Goal: Communication & Community: Participate in discussion

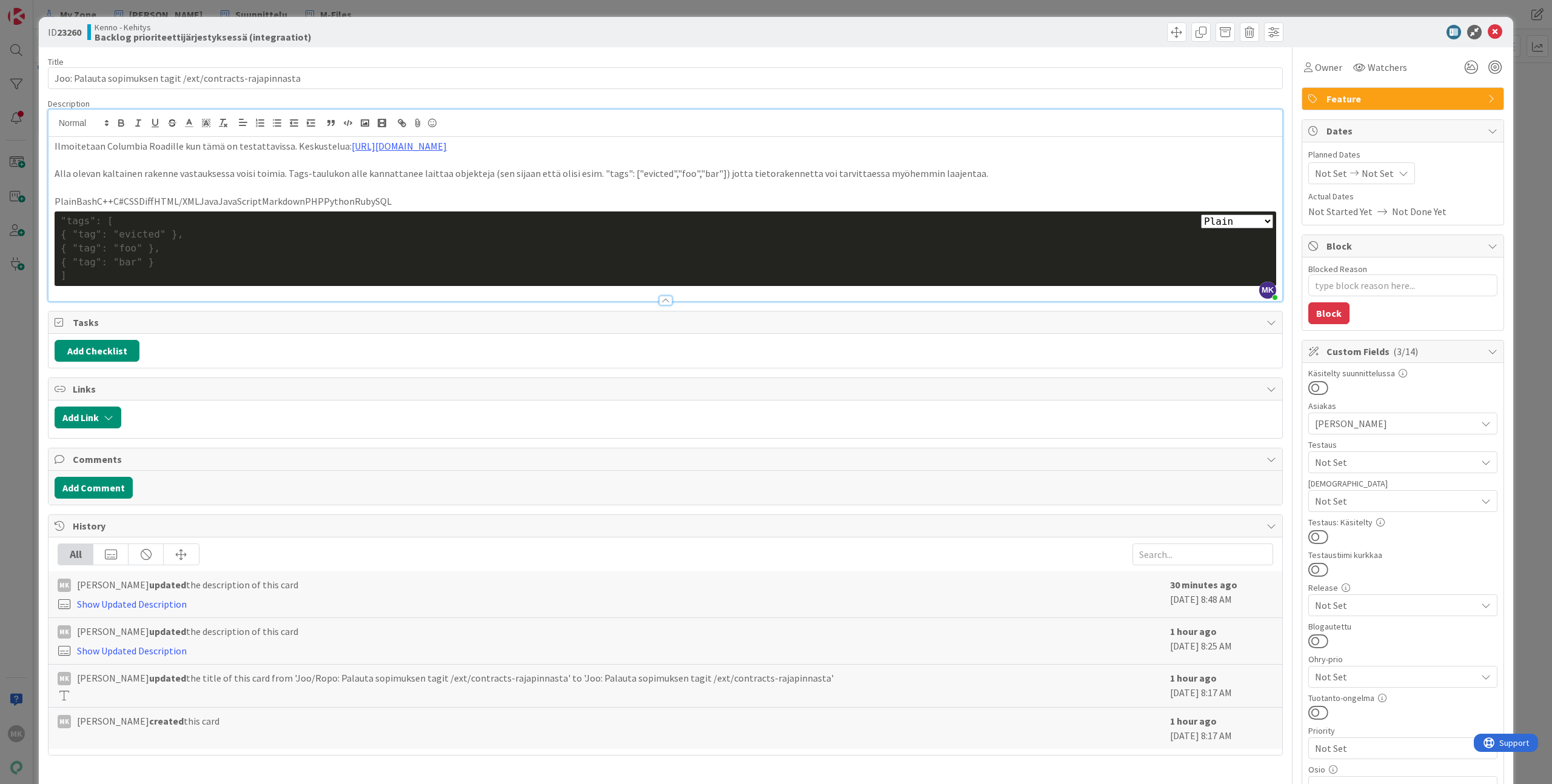
scroll to position [251, 0]
type textarea "x"
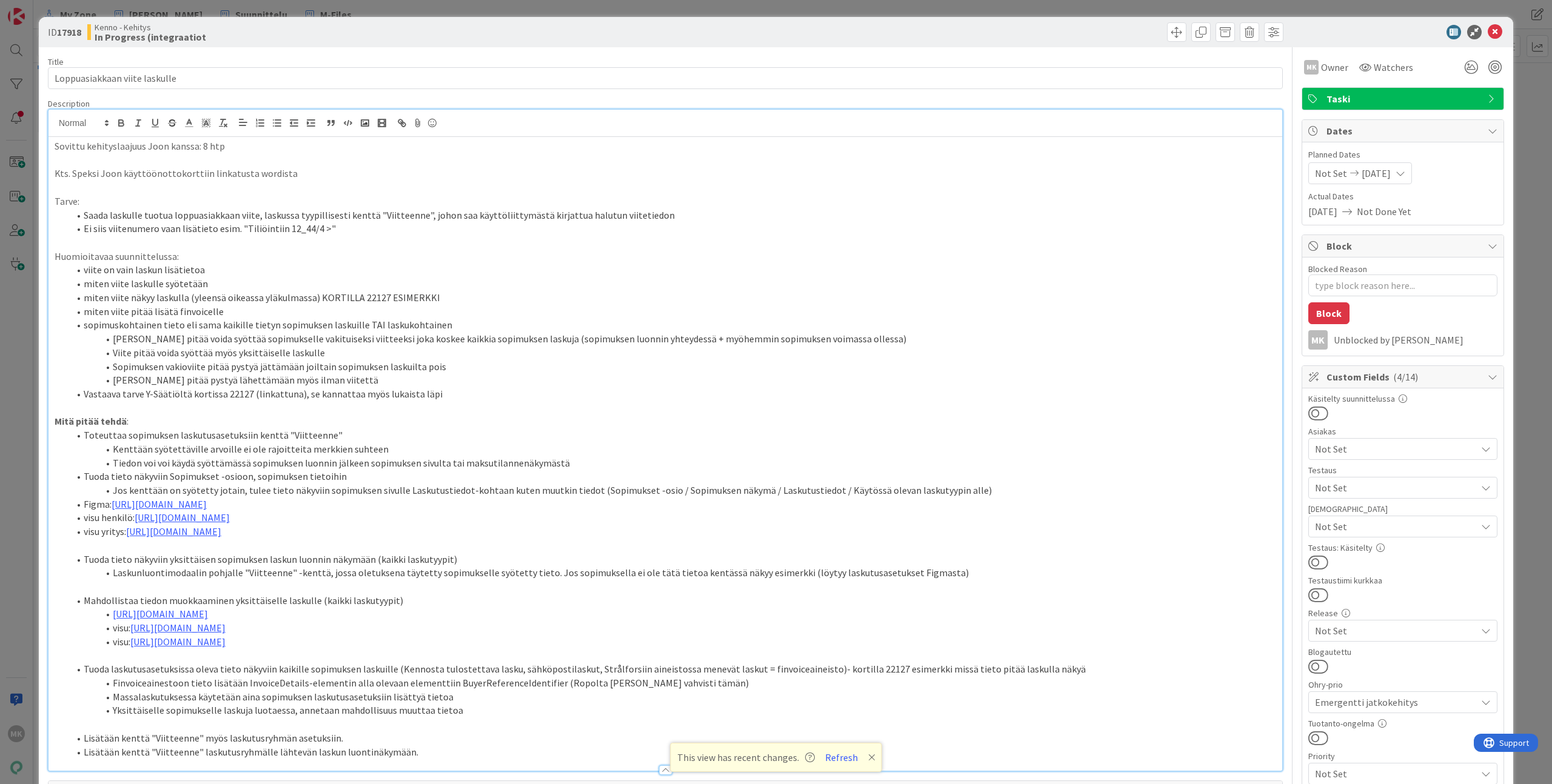
scroll to position [23, 0]
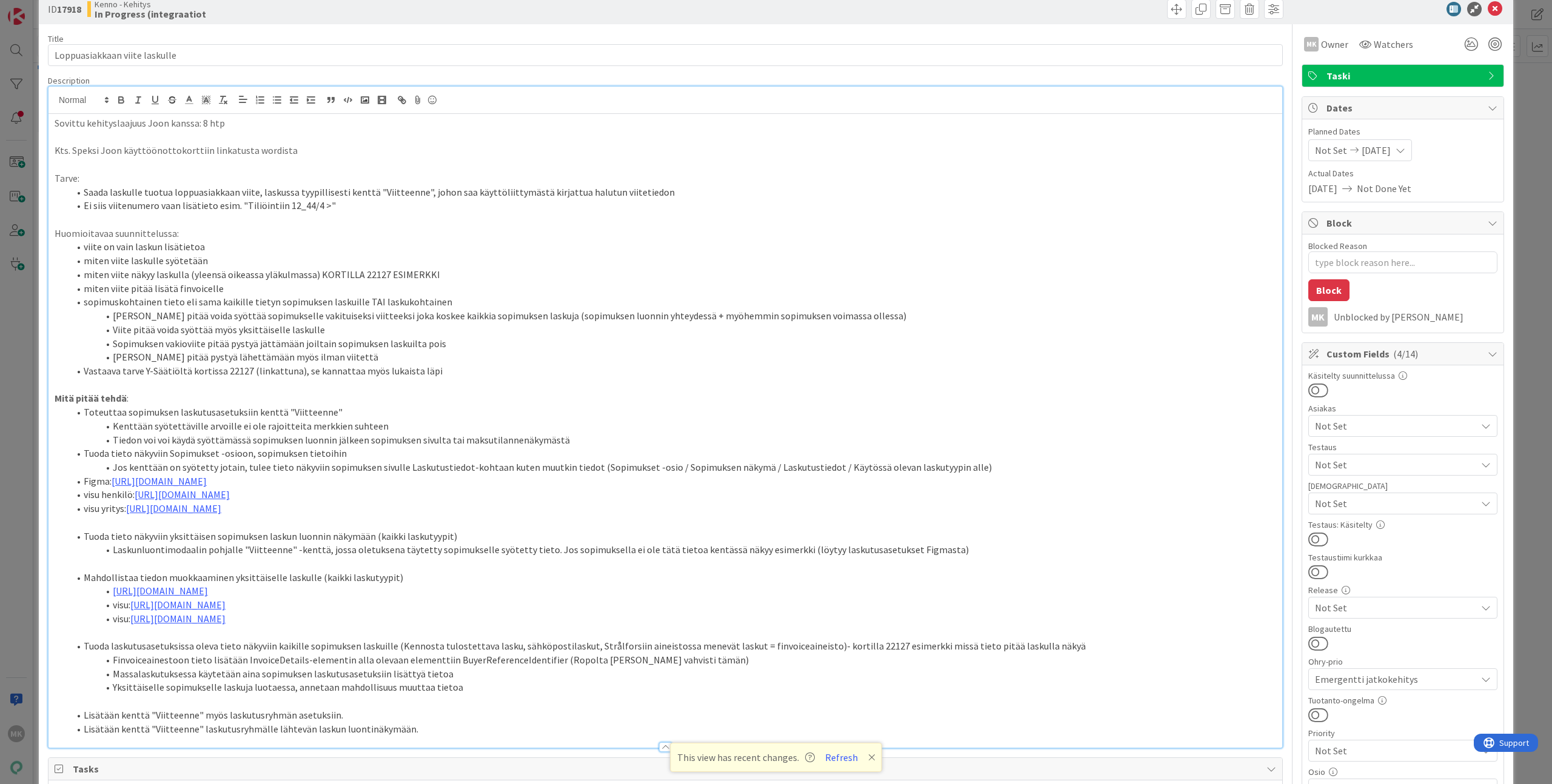
type textarea "x"
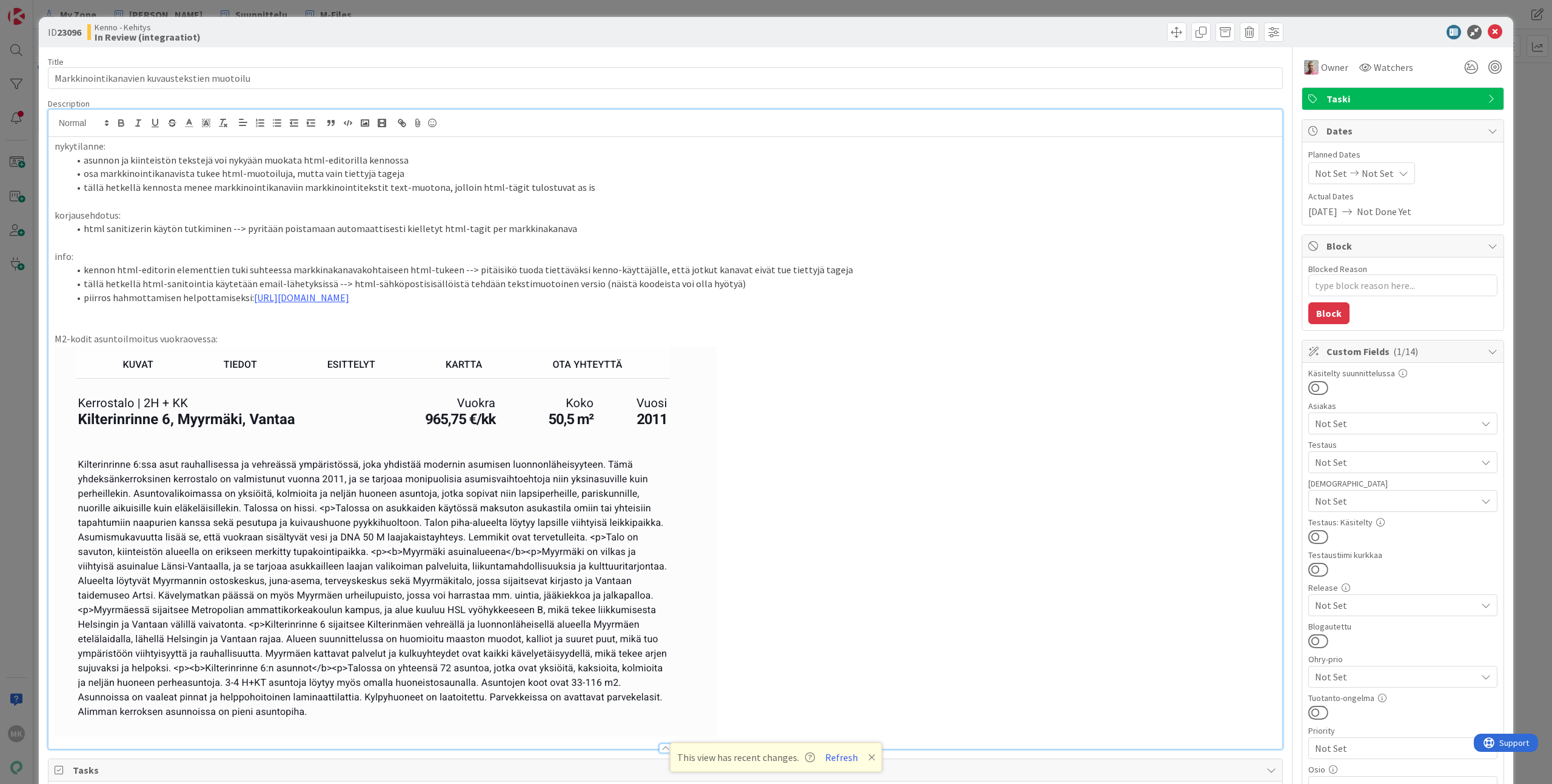
type textarea "x"
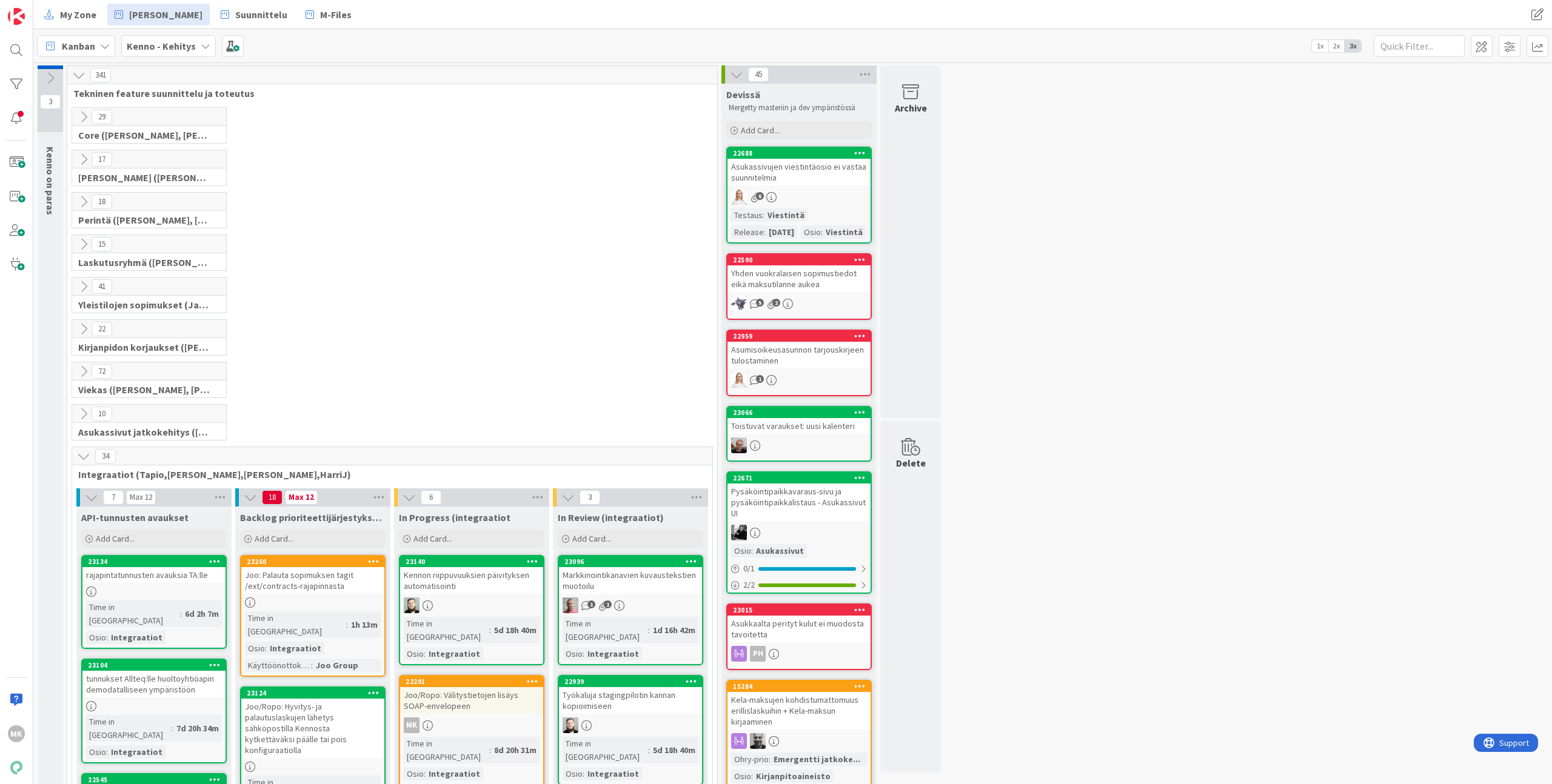
click at [561, 26] on div "My Zone Kenno Kehitys Suunnittelu M-Files My Zone Kenno Kehitys Suunnittelu M-F…" at bounding box center [792, 14] width 1519 height 29
click at [417, 337] on div "22 Kirjanpidon korjaukset (Jussi, JaakkoHä)" at bounding box center [392, 340] width 645 height 42
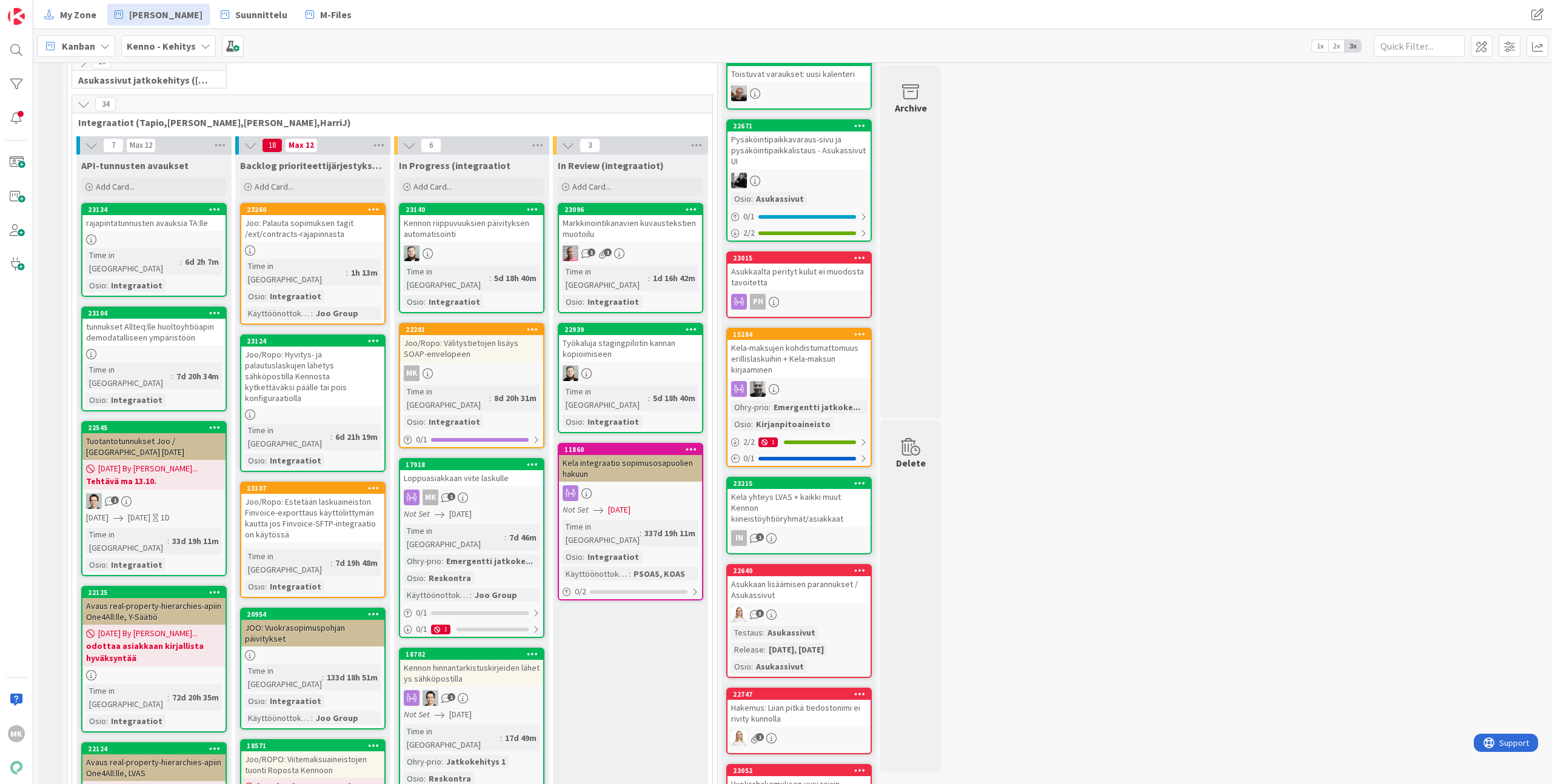
scroll to position [366, 0]
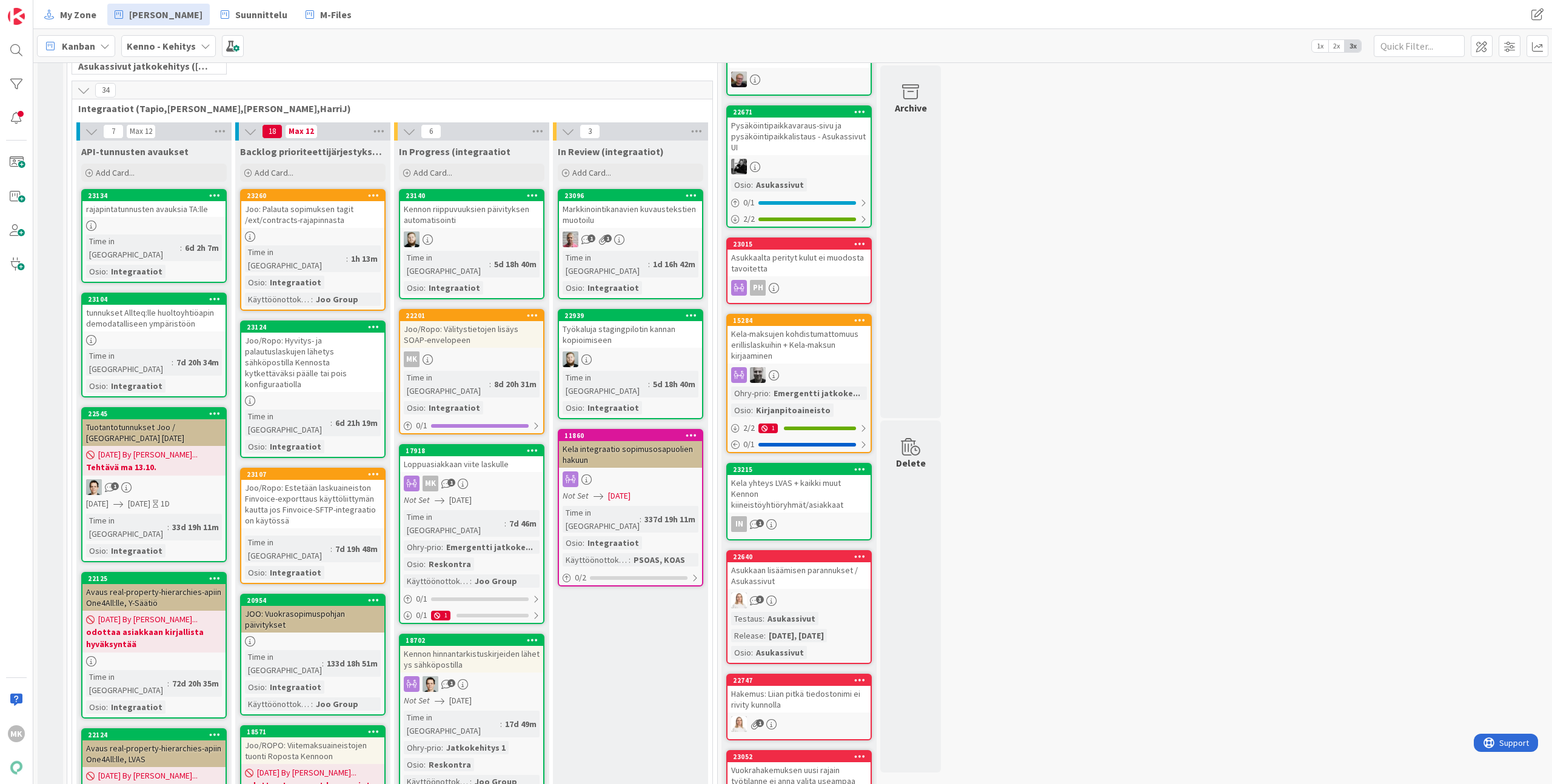
click at [493, 67] on div "10 Asukassivut jatkokehitys (Rasmus, TommiH, Bella)" at bounding box center [392, 59] width 645 height 42
click at [16, 89] on div at bounding box center [17, 85] width 24 height 24
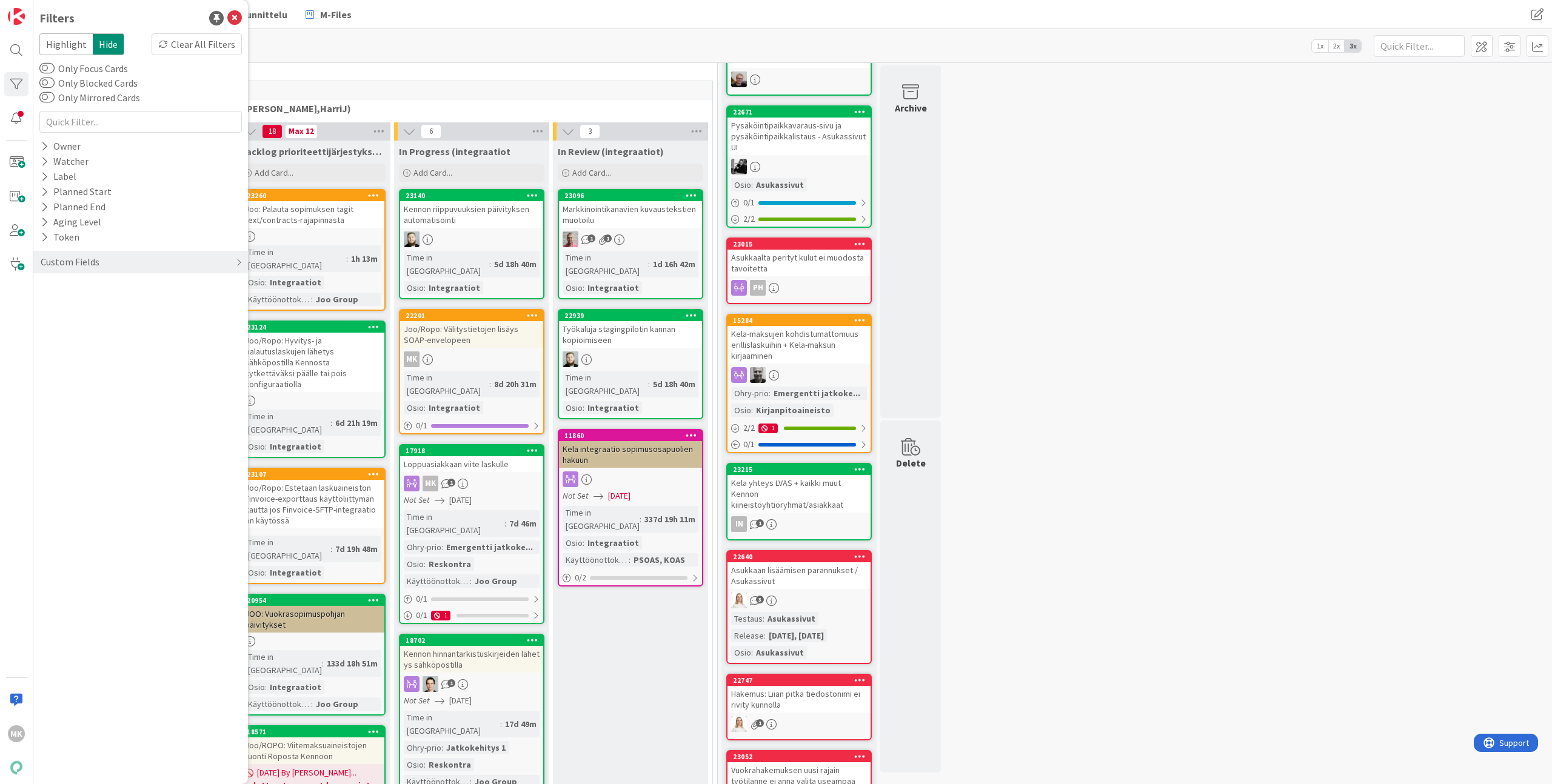
click at [74, 138] on div "Highlight Hide Clear All Filters Only Focus Cards Only Blocked Cards Only Mirro…" at bounding box center [140, 155] width 202 height 246
click at [74, 140] on div "Owner" at bounding box center [60, 146] width 42 height 15
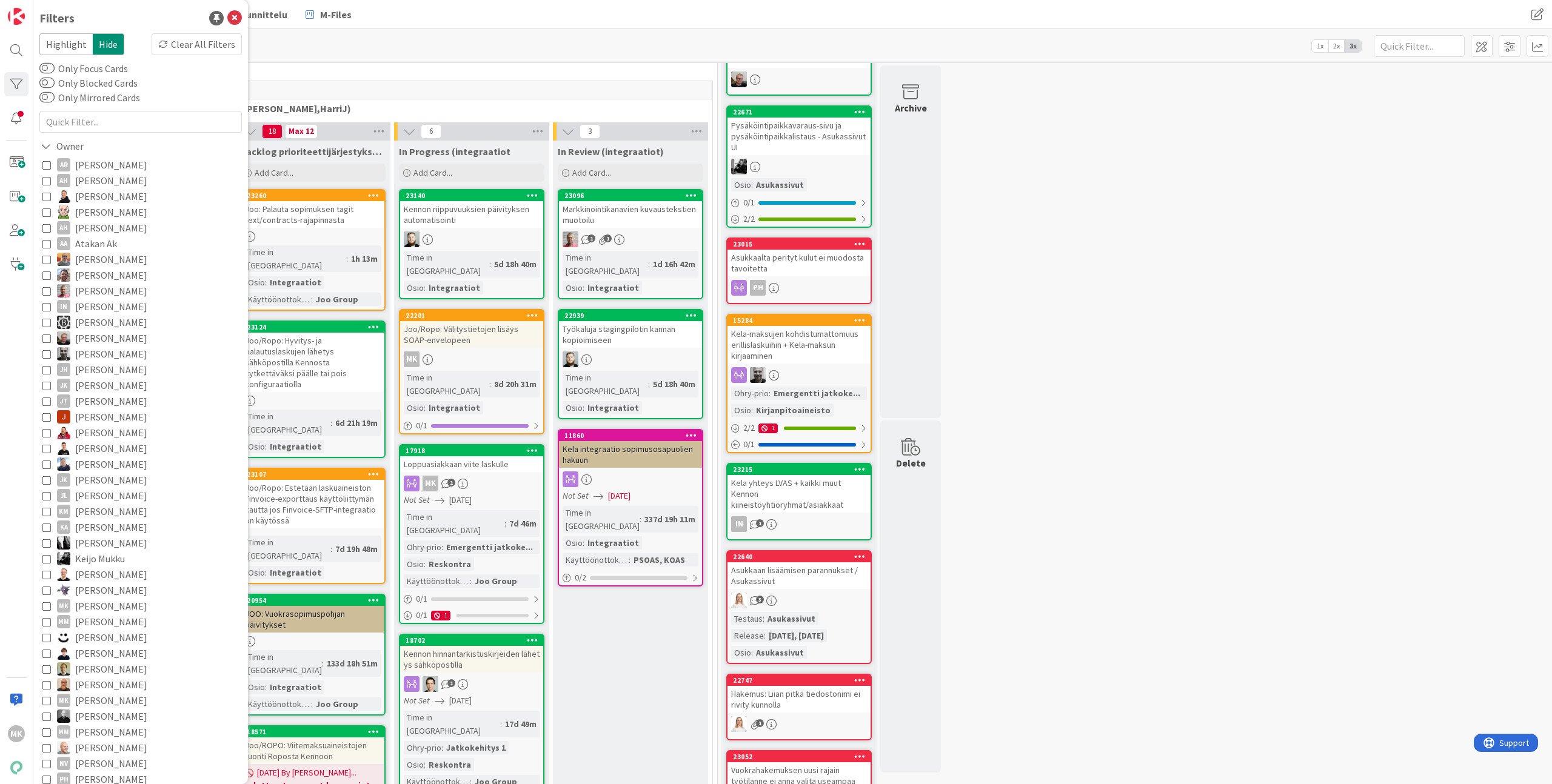
scroll to position [441, 0]
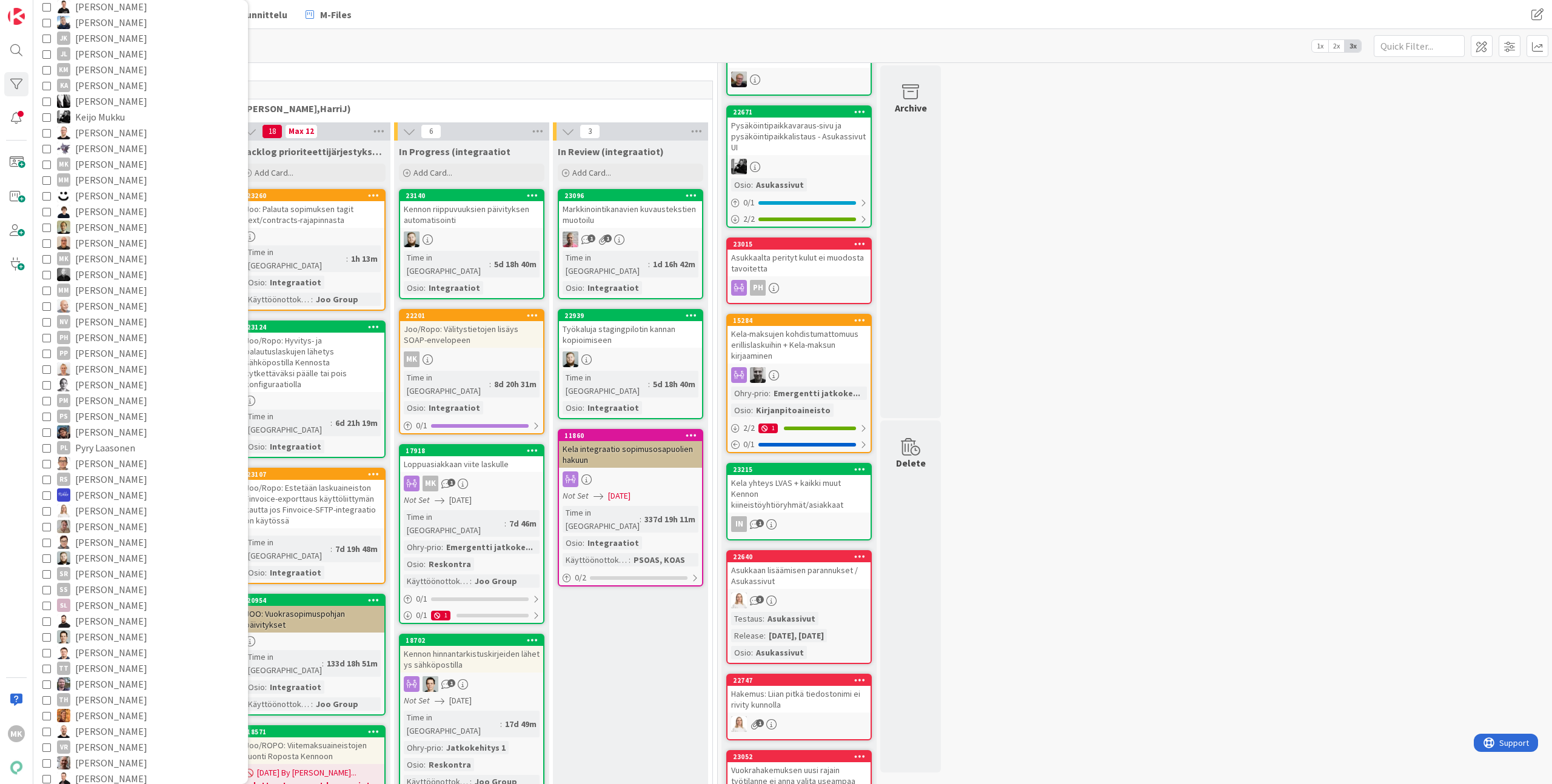
click at [123, 560] on span "Santeri Hiltunen" at bounding box center [111, 557] width 73 height 16
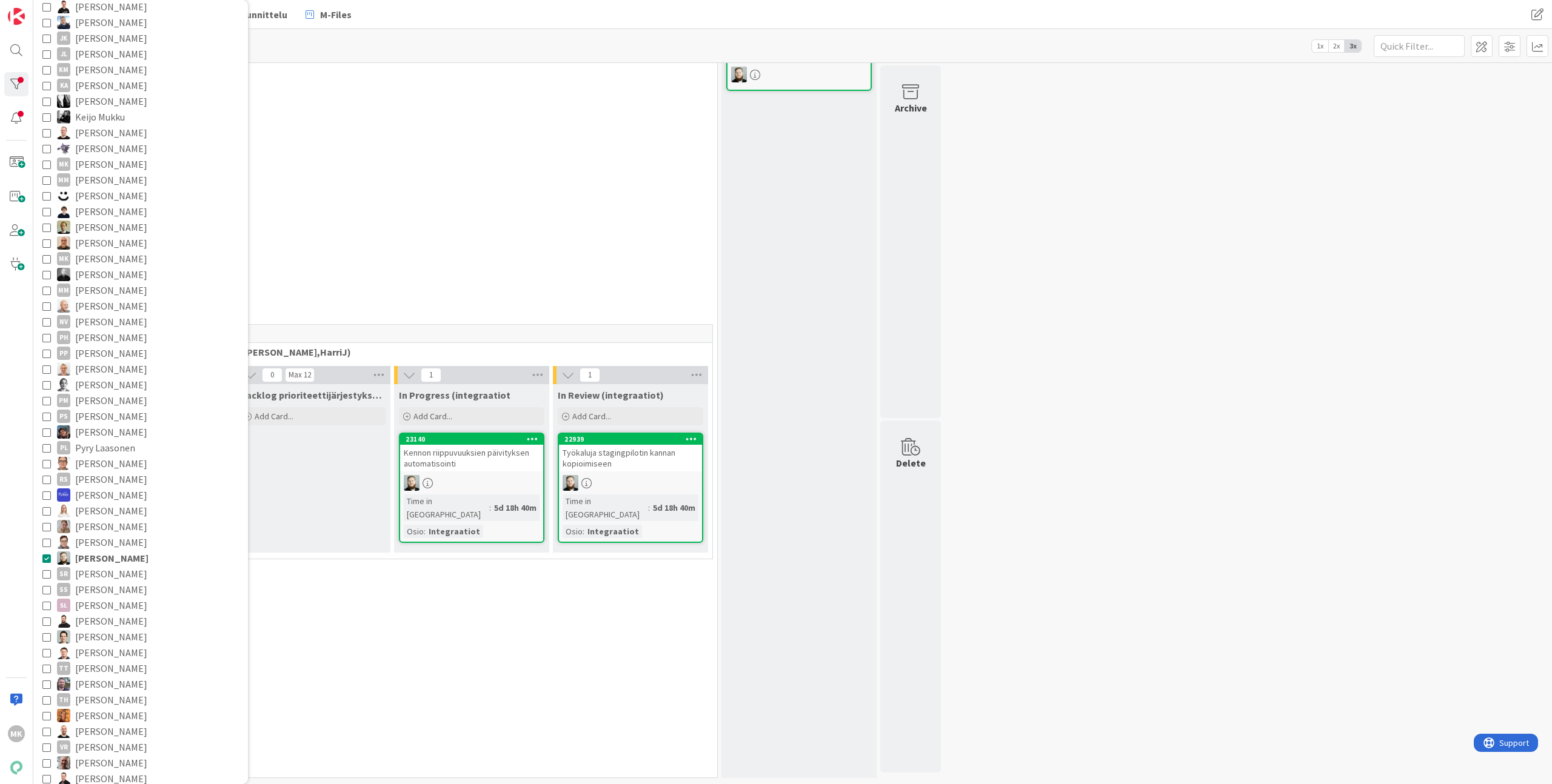
scroll to position [118, 0]
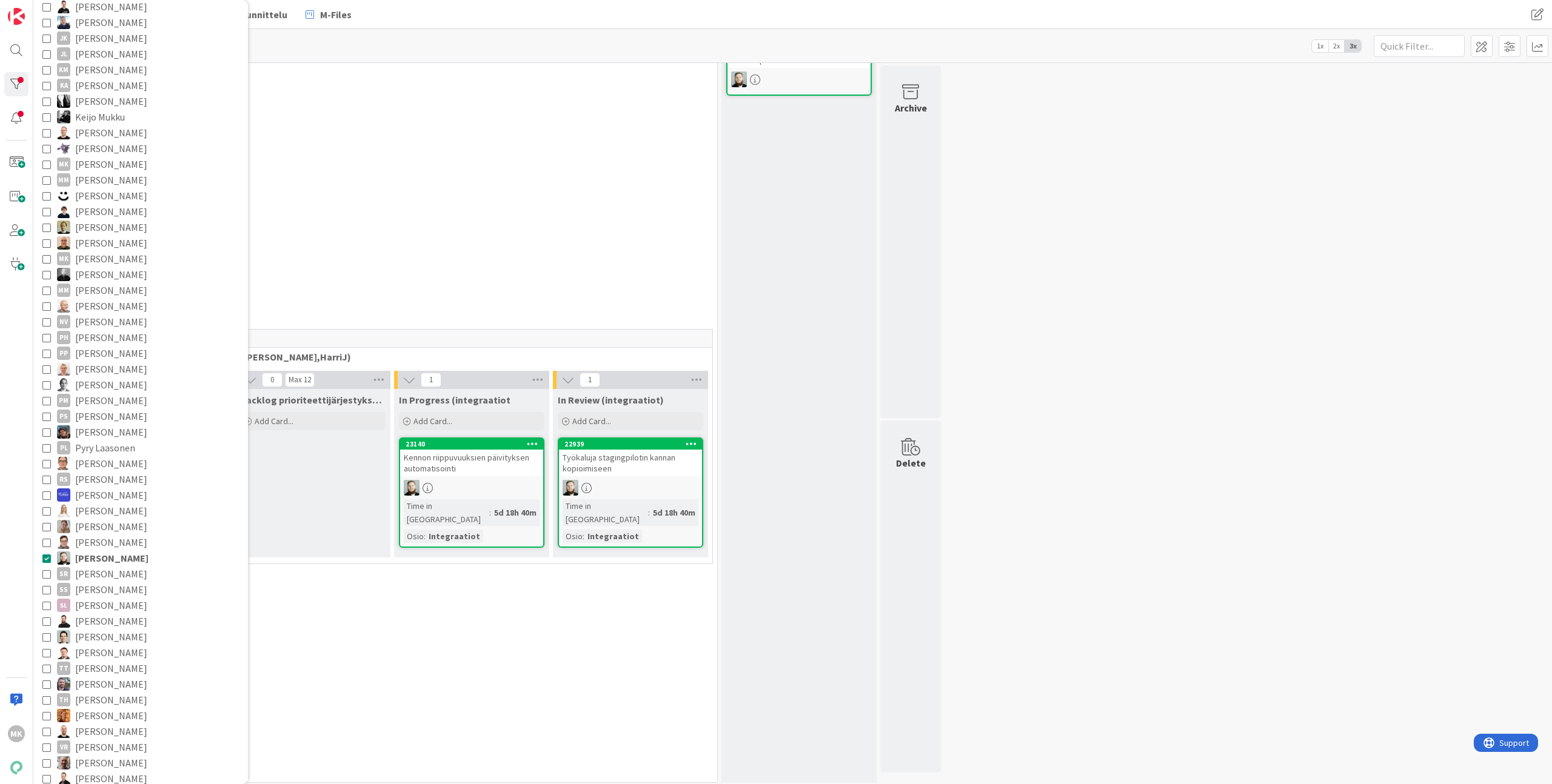
click at [442, 88] on div "0 Perintä (Jaakko, PetriH, MikkoV, Pasi)" at bounding box center [392, 95] width 645 height 42
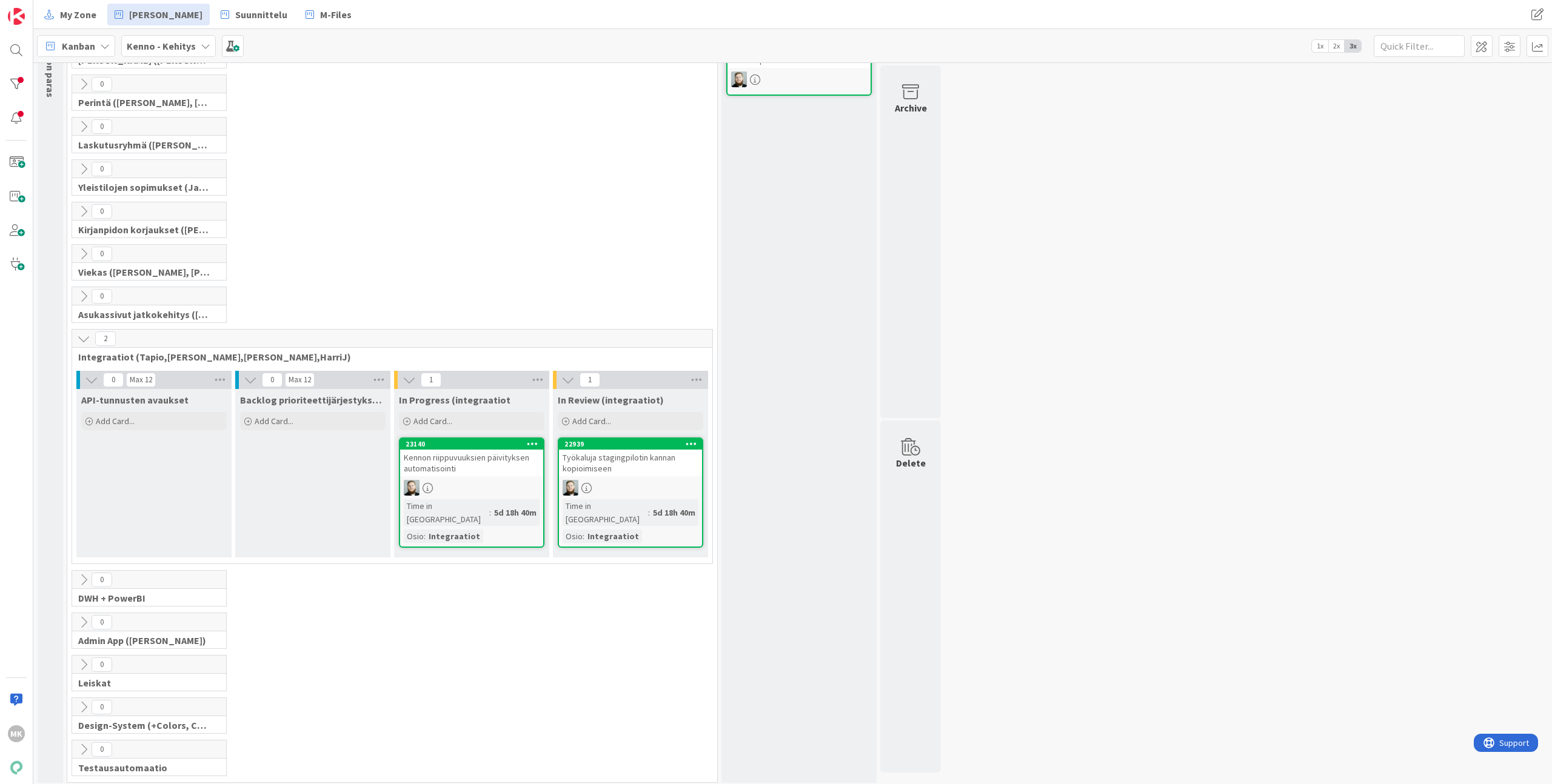
click at [29, 331] on div "MK" at bounding box center [16, 392] width 33 height 784
click at [21, 330] on div "MK" at bounding box center [16, 392] width 33 height 784
click at [24, 372] on div "MK" at bounding box center [16, 392] width 33 height 784
click at [22, 348] on div "MK" at bounding box center [16, 392] width 33 height 784
click at [28, 353] on div "MK" at bounding box center [16, 392] width 33 height 784
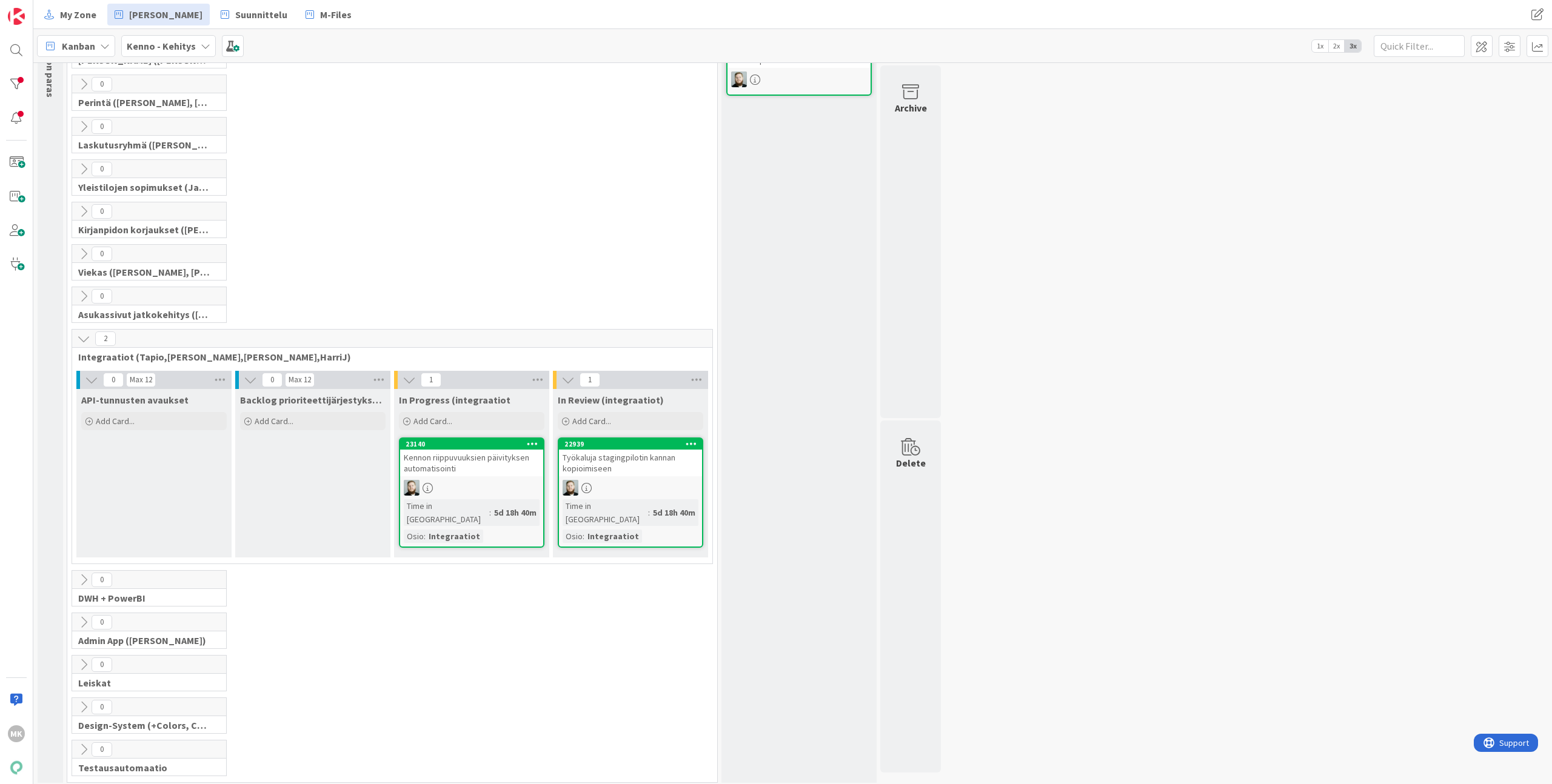
click at [30, 349] on div "MK" at bounding box center [16, 392] width 33 height 784
click at [33, 323] on div "0 Kenno on paras 2 Tekninen feature suunnittelu ja toteutus 0 Core (Pasi, Jussi…" at bounding box center [792, 367] width 1519 height 843
click at [24, 315] on div "MK" at bounding box center [16, 392] width 33 height 784
click at [24, 88] on div at bounding box center [17, 85] width 24 height 24
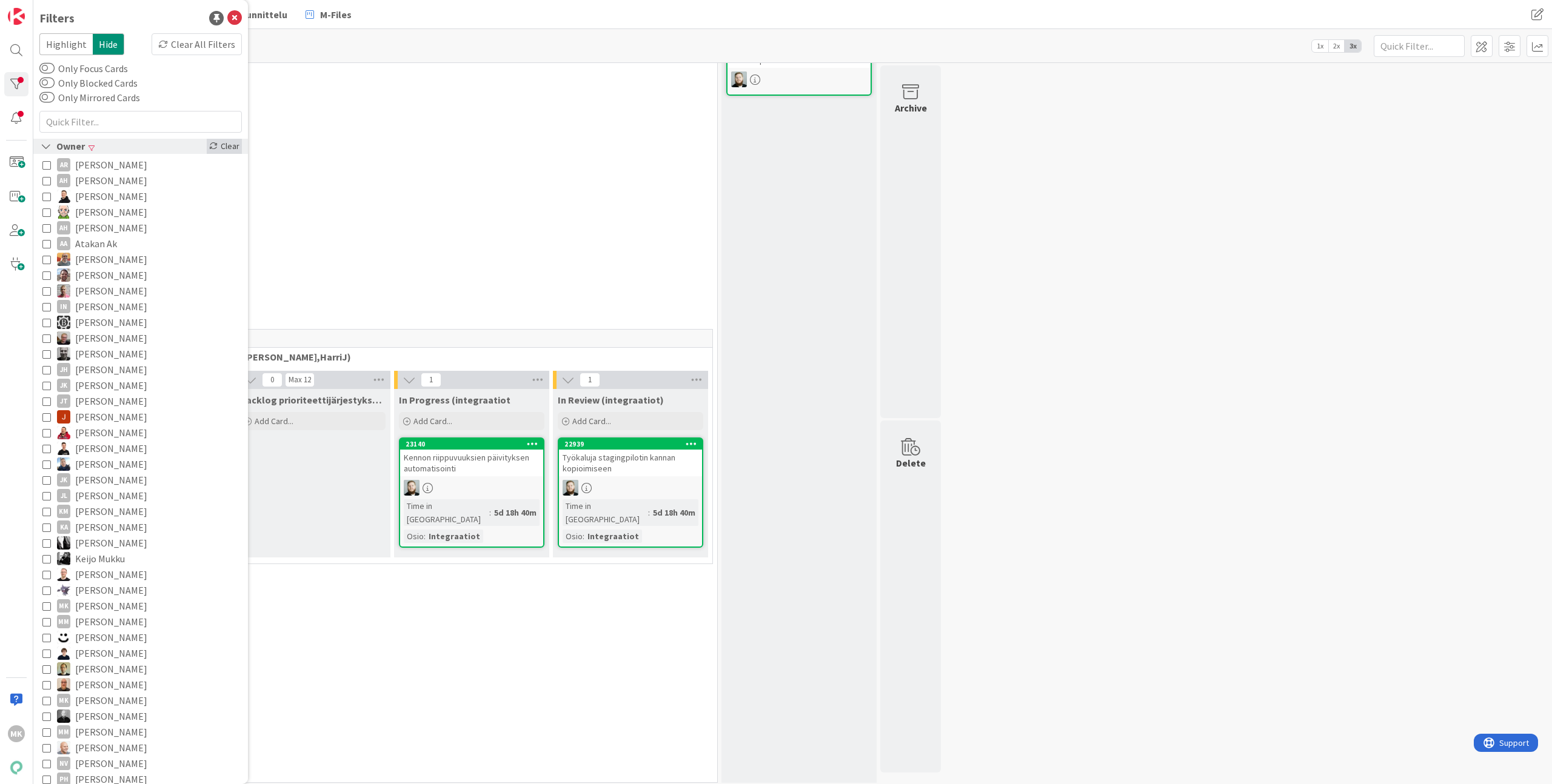
click at [213, 140] on div "Clear" at bounding box center [224, 146] width 35 height 15
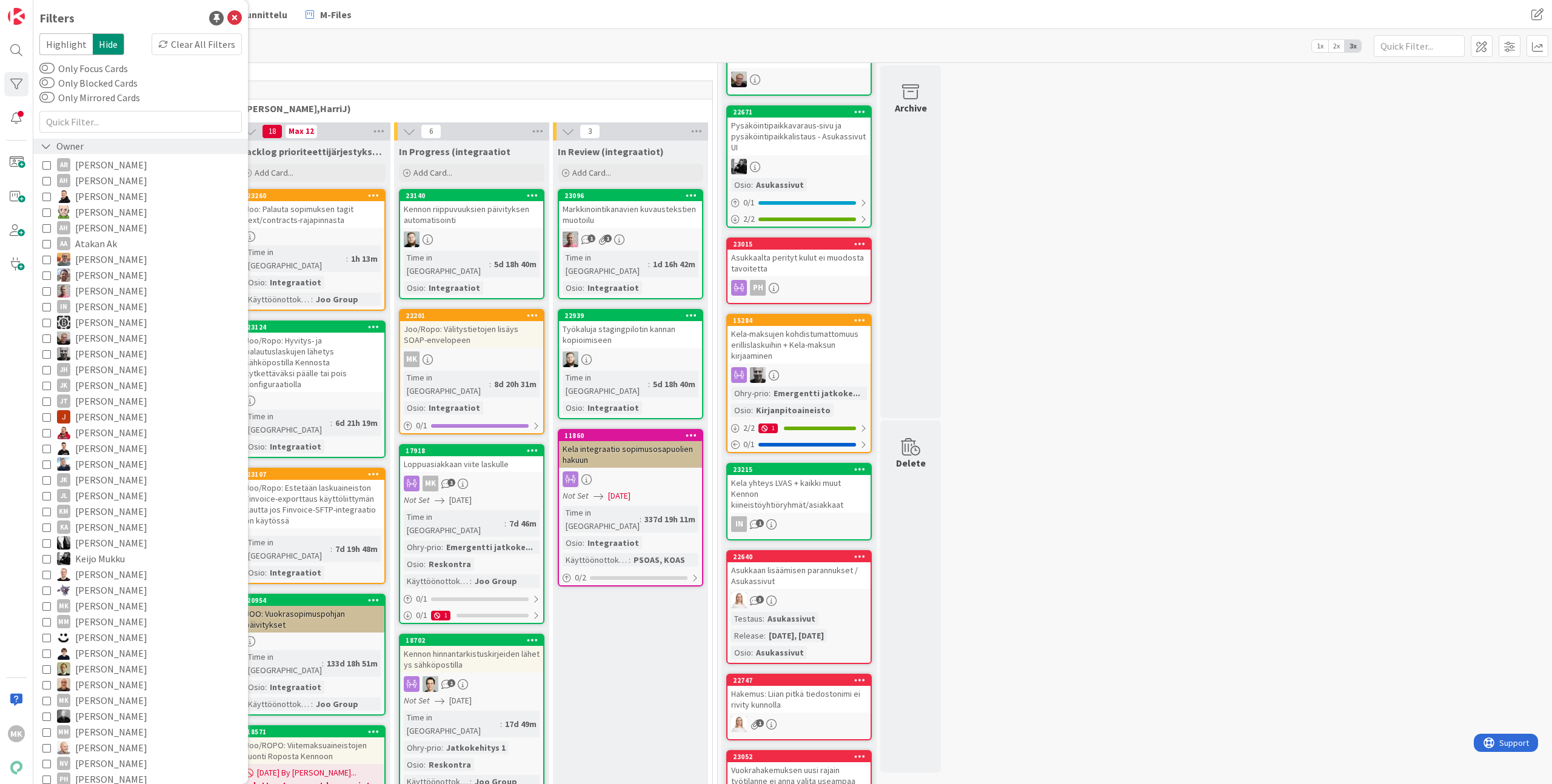
scroll to position [48, 0]
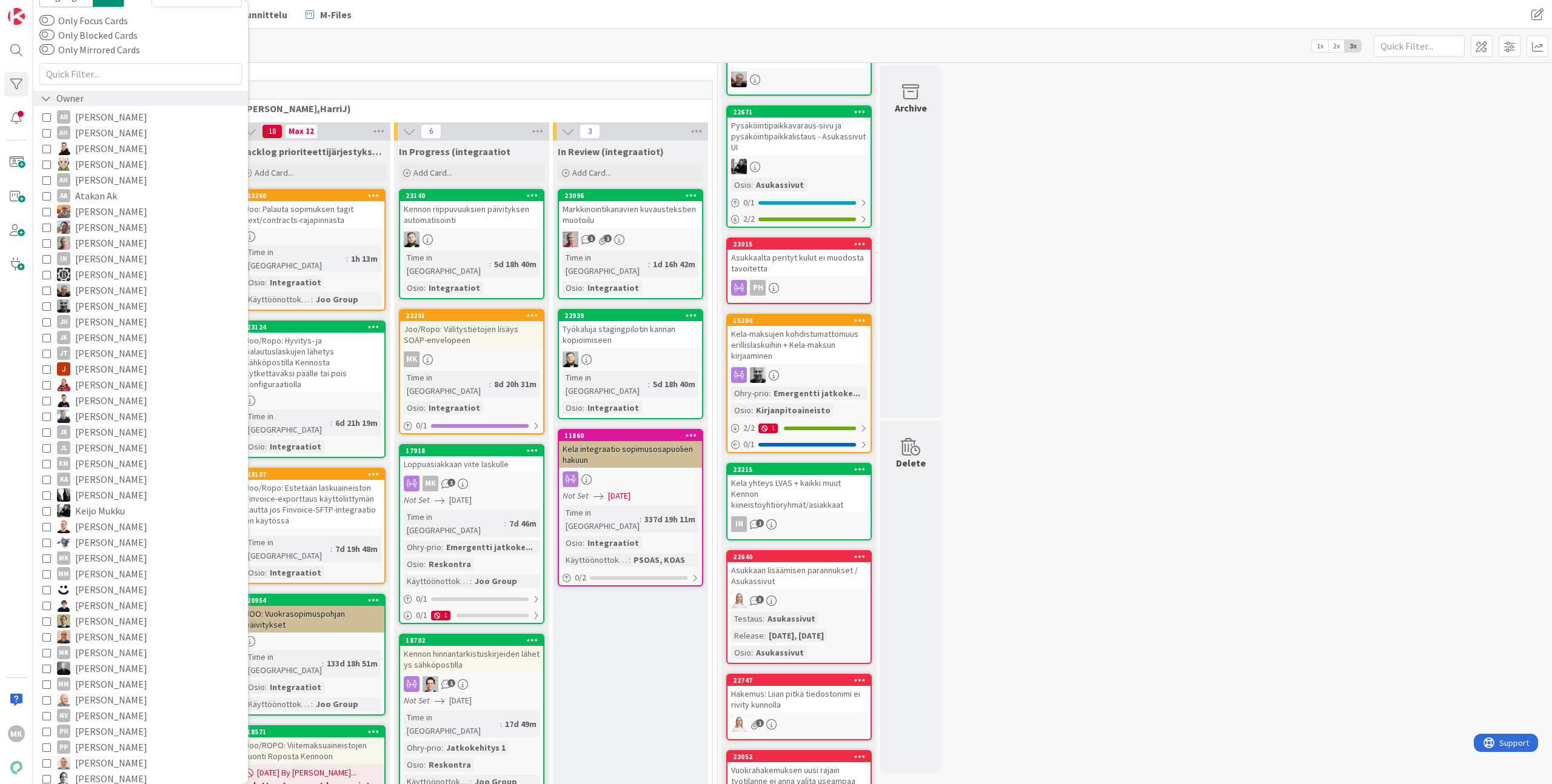
click at [101, 559] on span "Marko Kankaanniemi" at bounding box center [111, 557] width 73 height 16
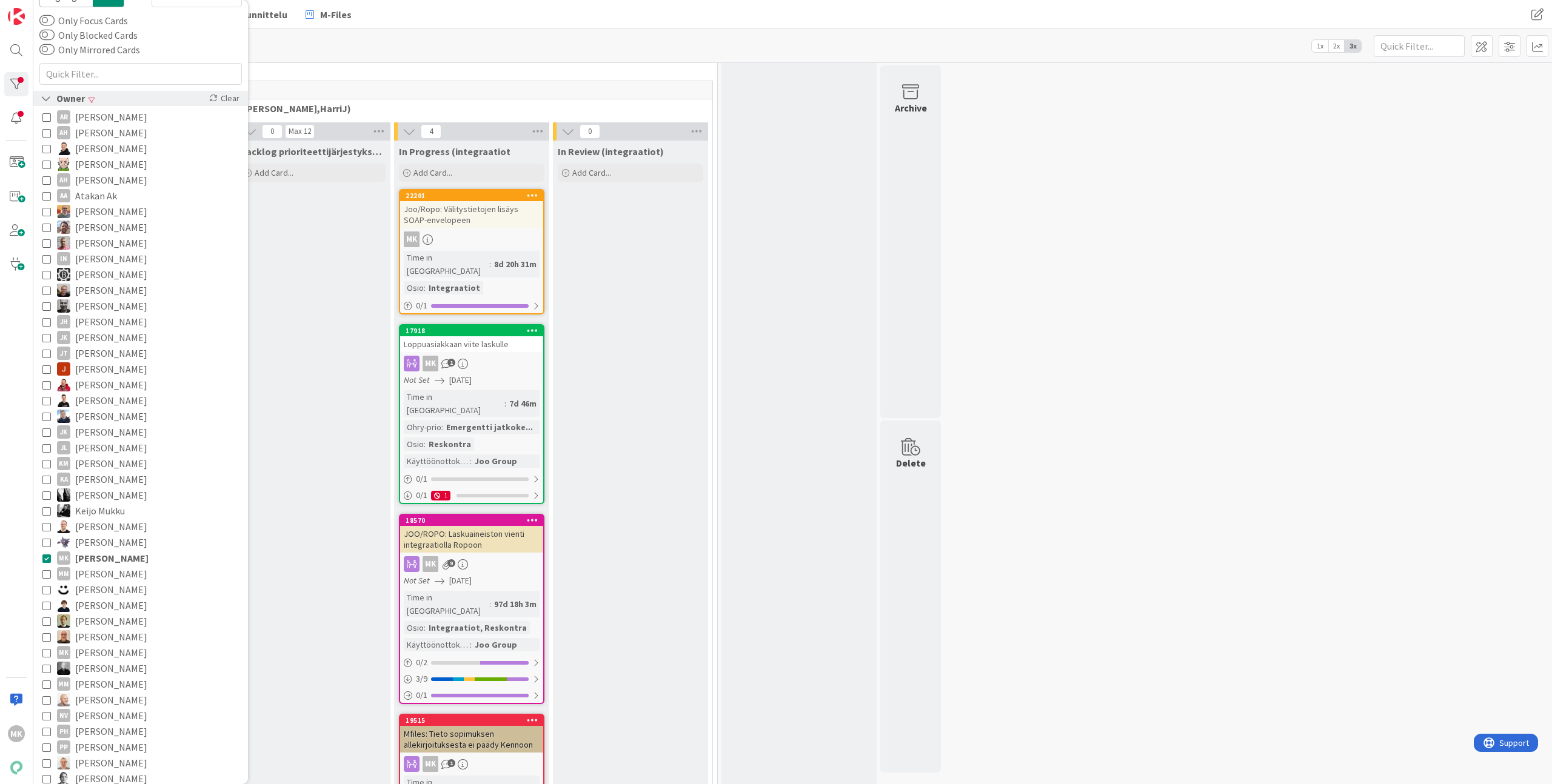
click at [442, 91] on div "4" at bounding box center [393, 89] width 640 height 18
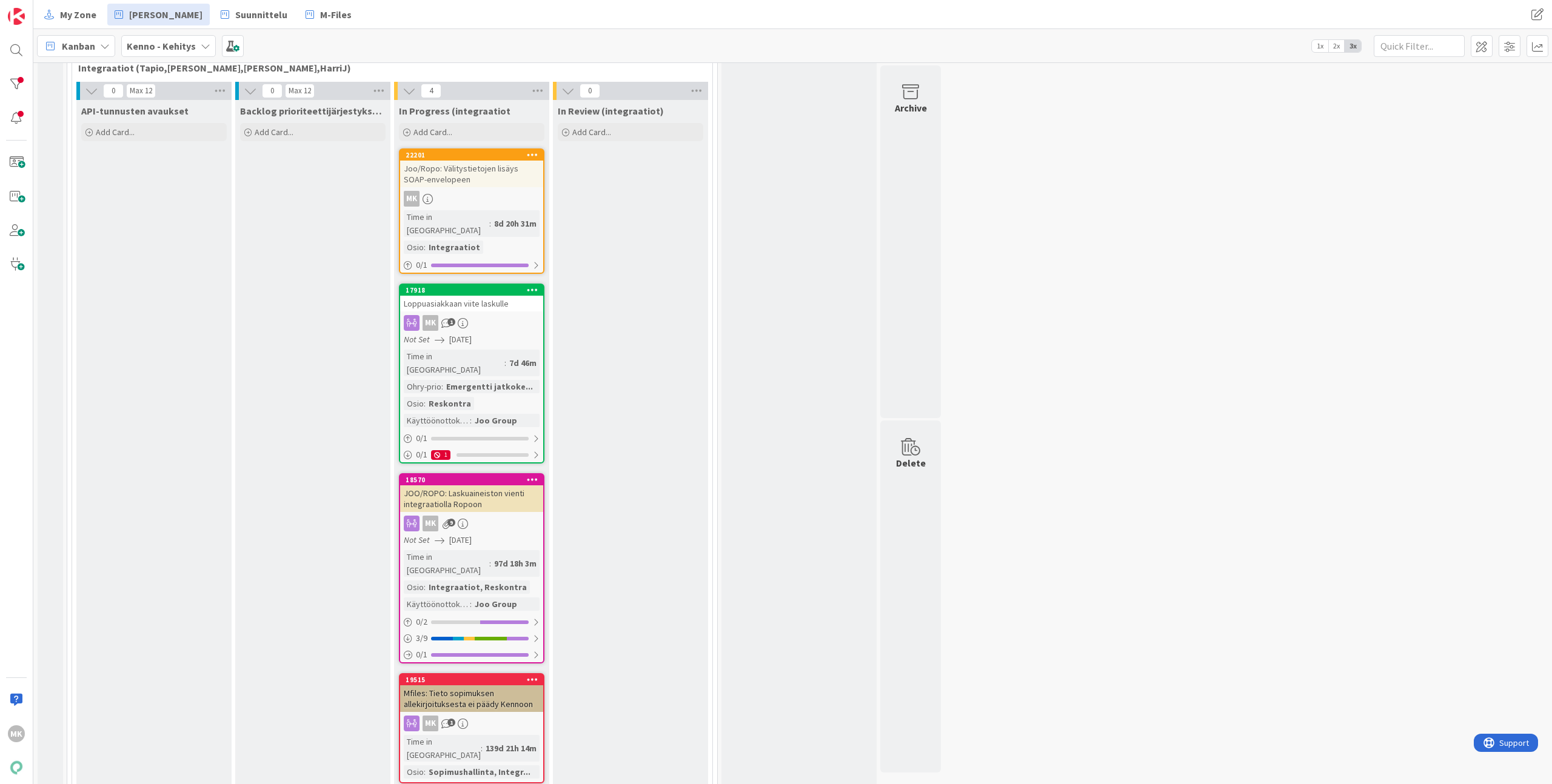
scroll to position [414, 0]
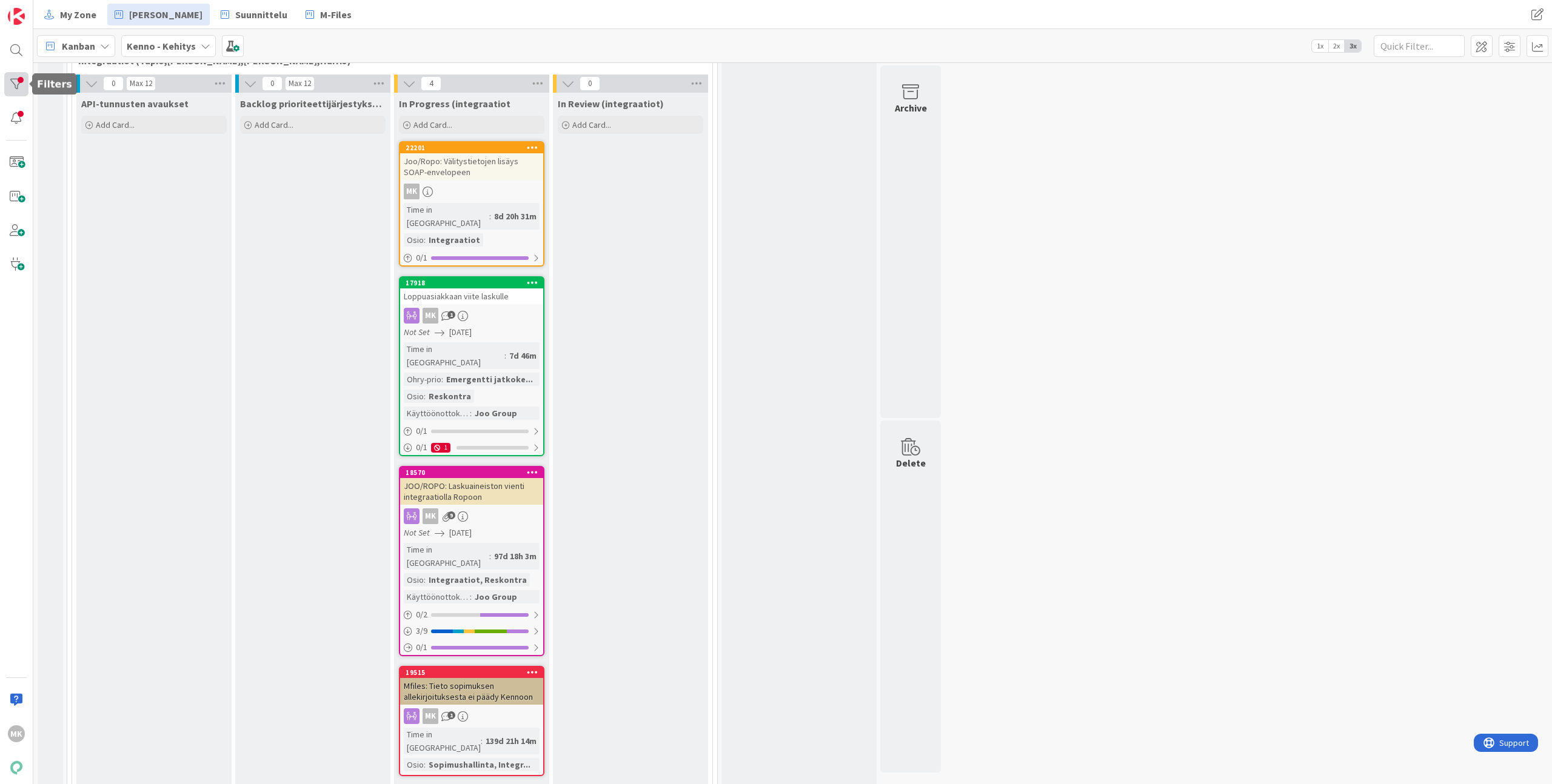
click at [16, 83] on div at bounding box center [17, 85] width 24 height 24
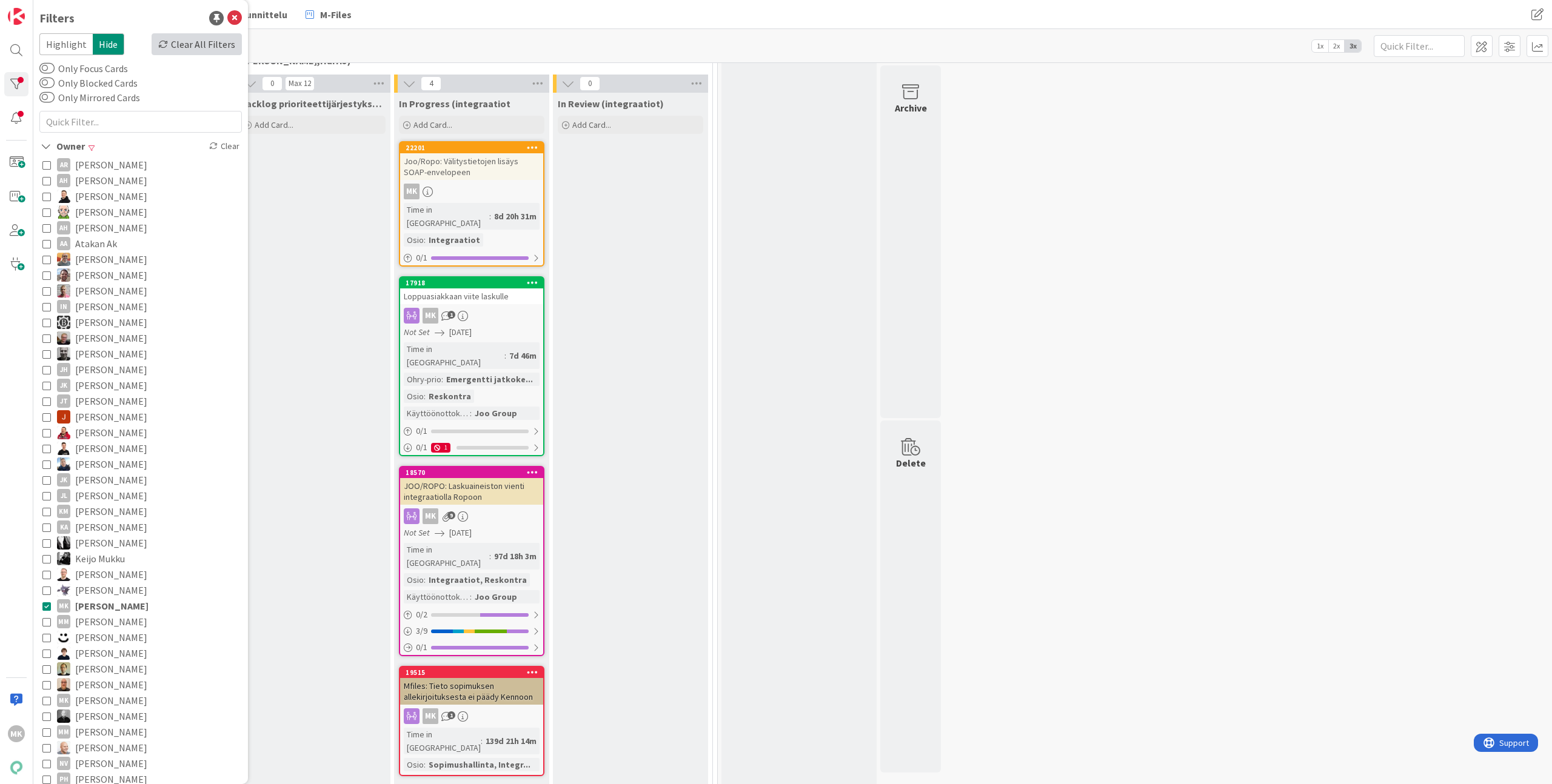
click at [220, 40] on div "Clear All Filters" at bounding box center [197, 43] width 90 height 22
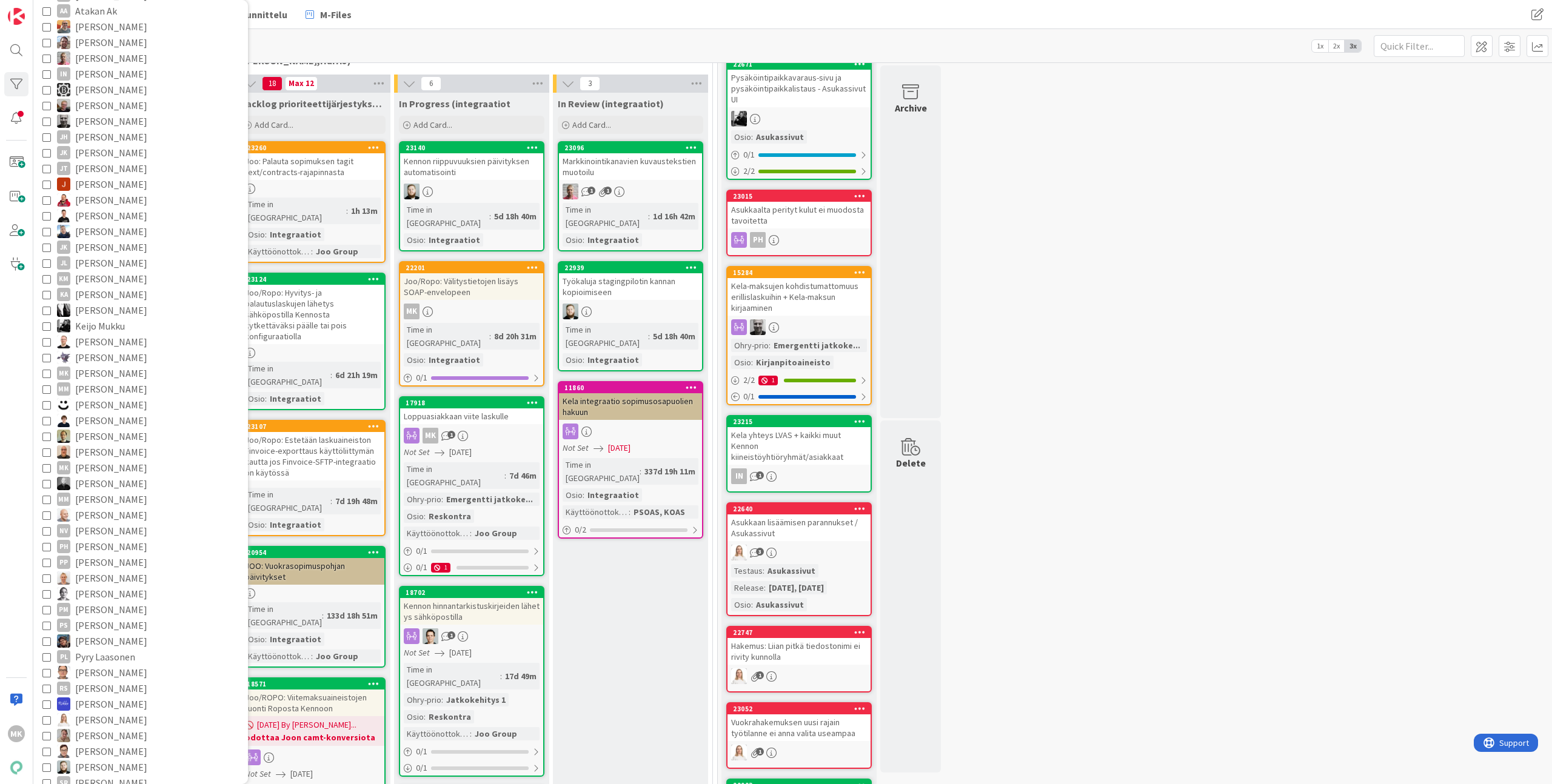
scroll to position [0, 0]
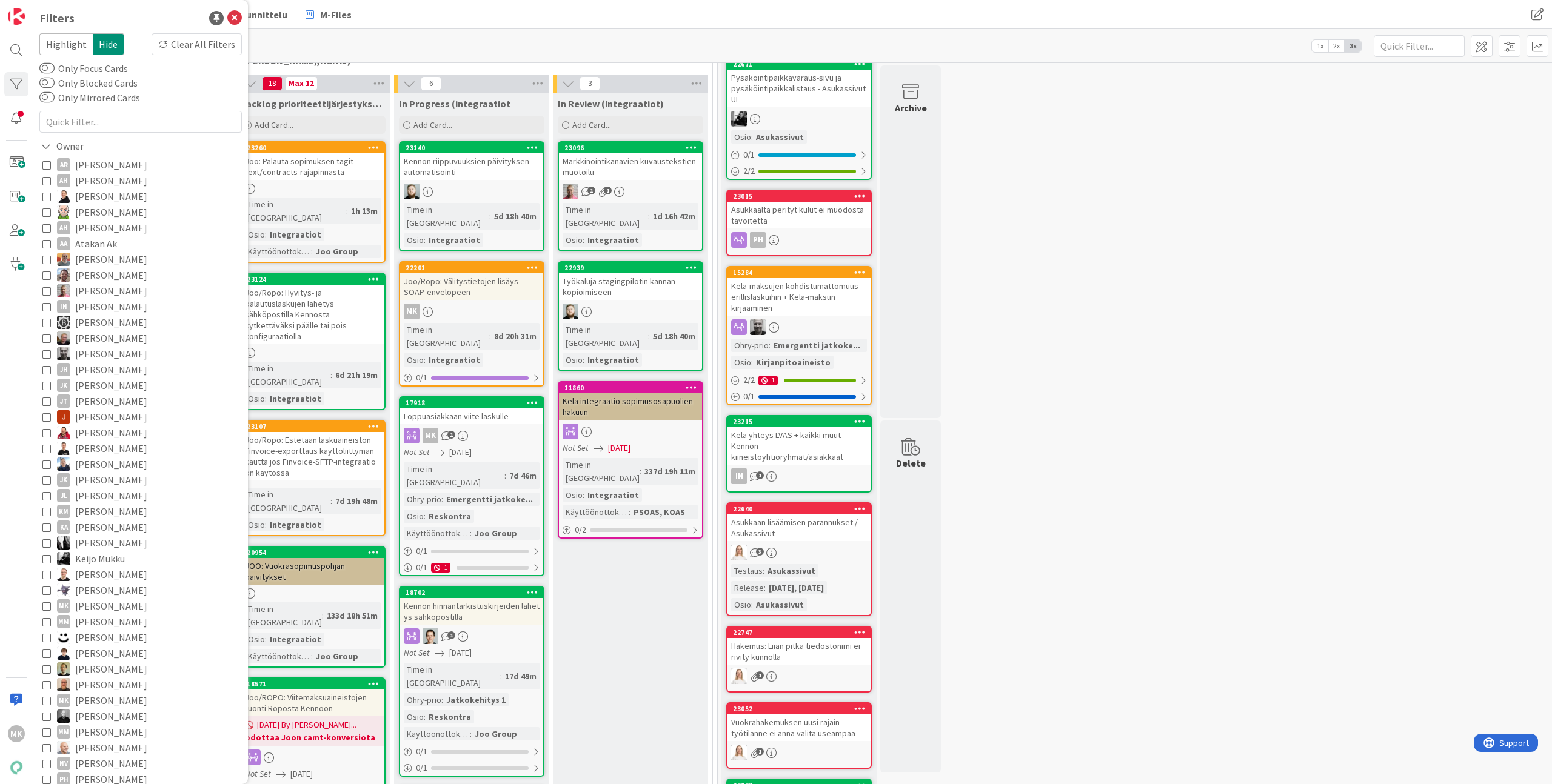
click at [106, 291] on span "[PERSON_NAME]" at bounding box center [111, 291] width 73 height 16
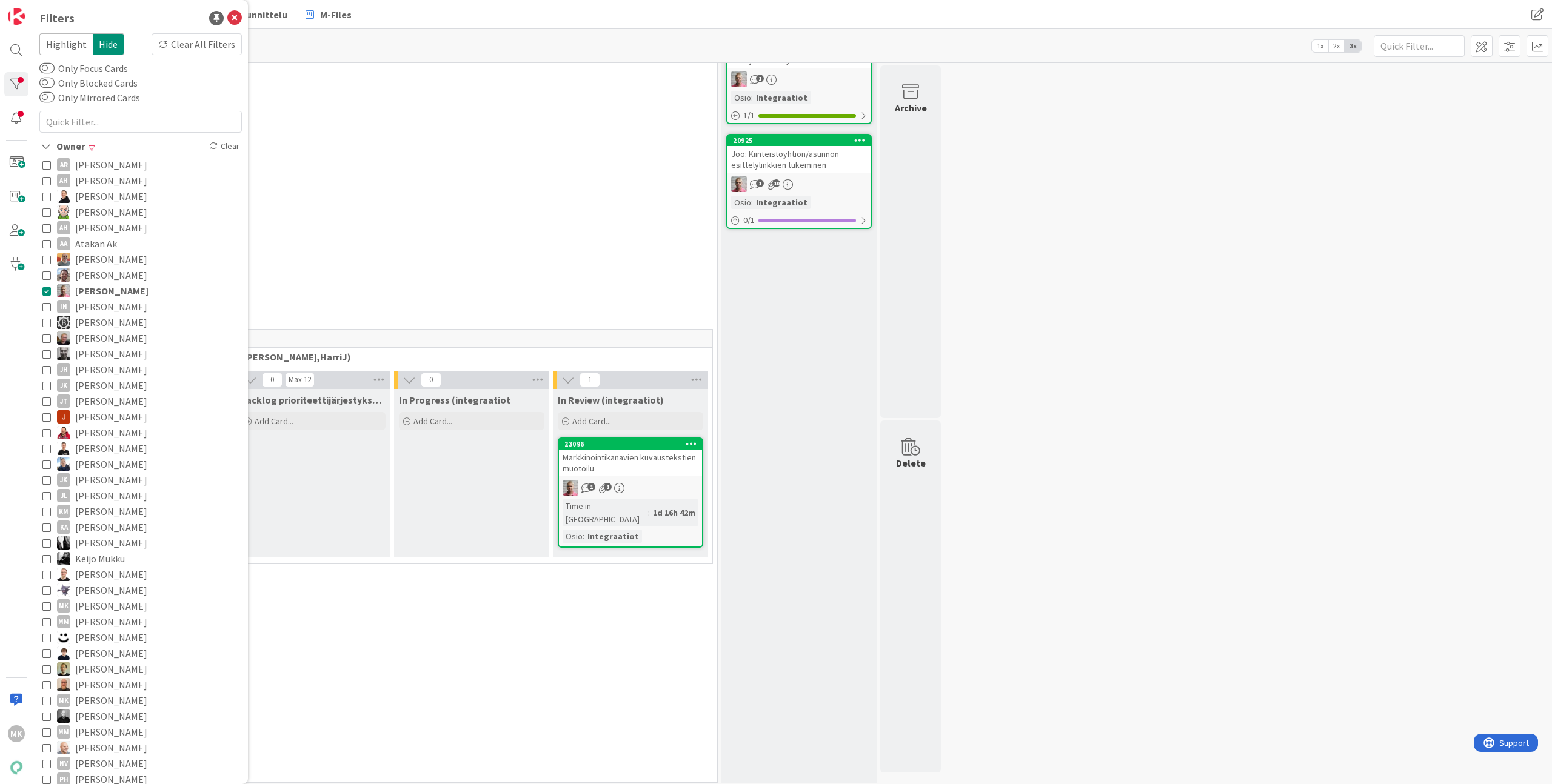
click at [491, 52] on div "Kanban Kenno - Kehitys 1x 2x 3x" at bounding box center [792, 45] width 1519 height 33
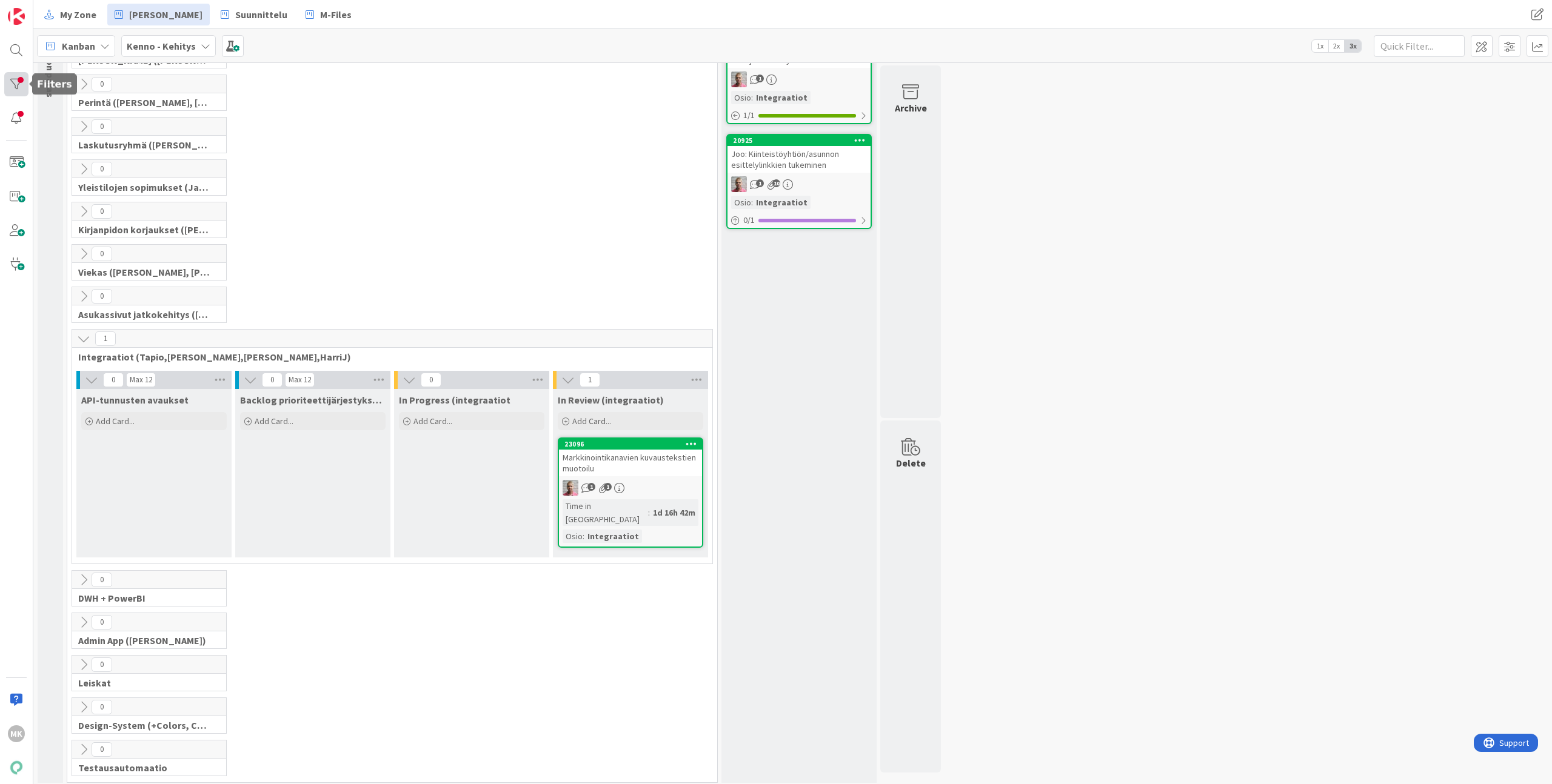
click at [18, 84] on div at bounding box center [17, 85] width 24 height 24
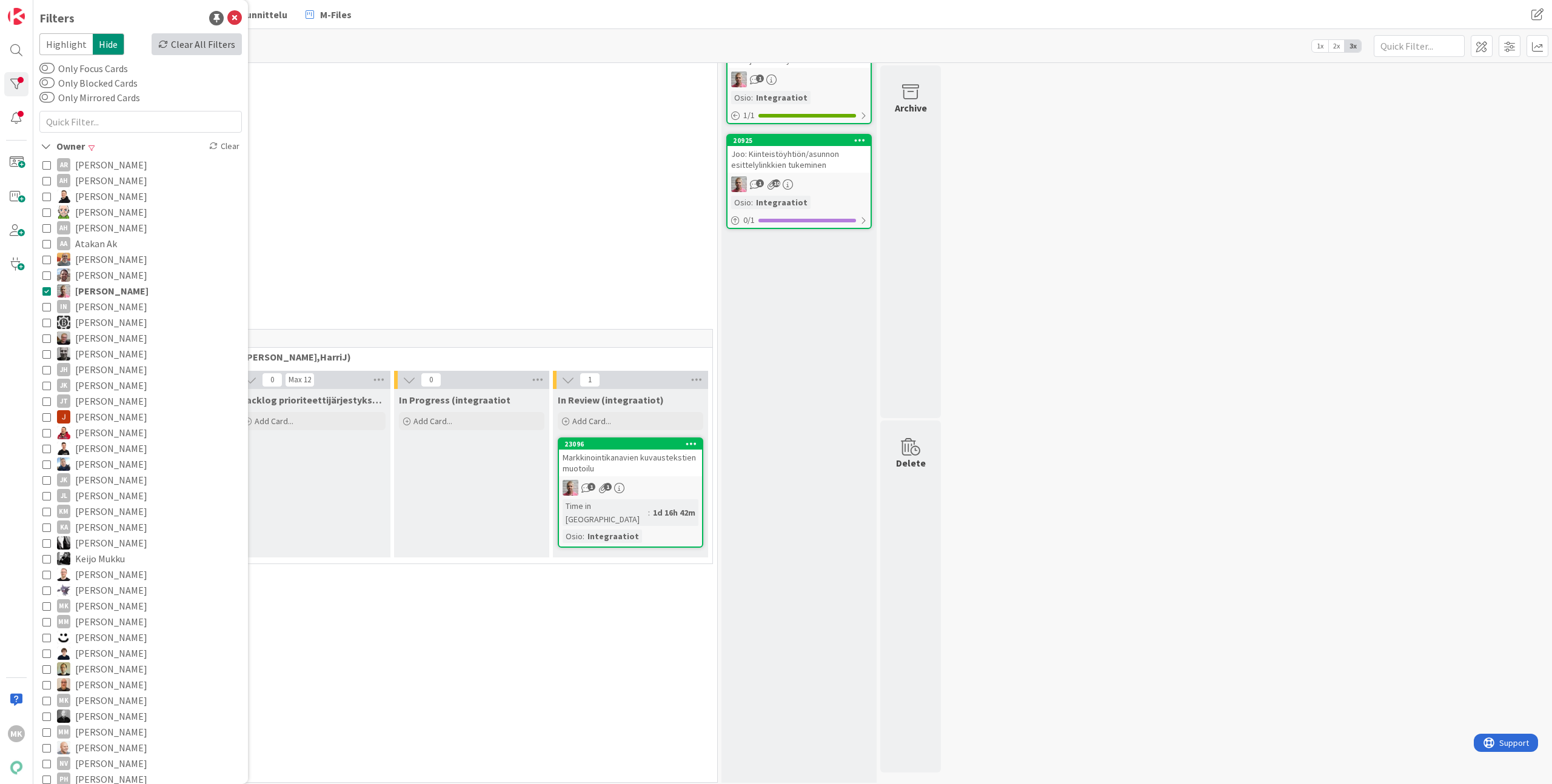
click at [216, 43] on div "Clear All Filters" at bounding box center [197, 43] width 90 height 22
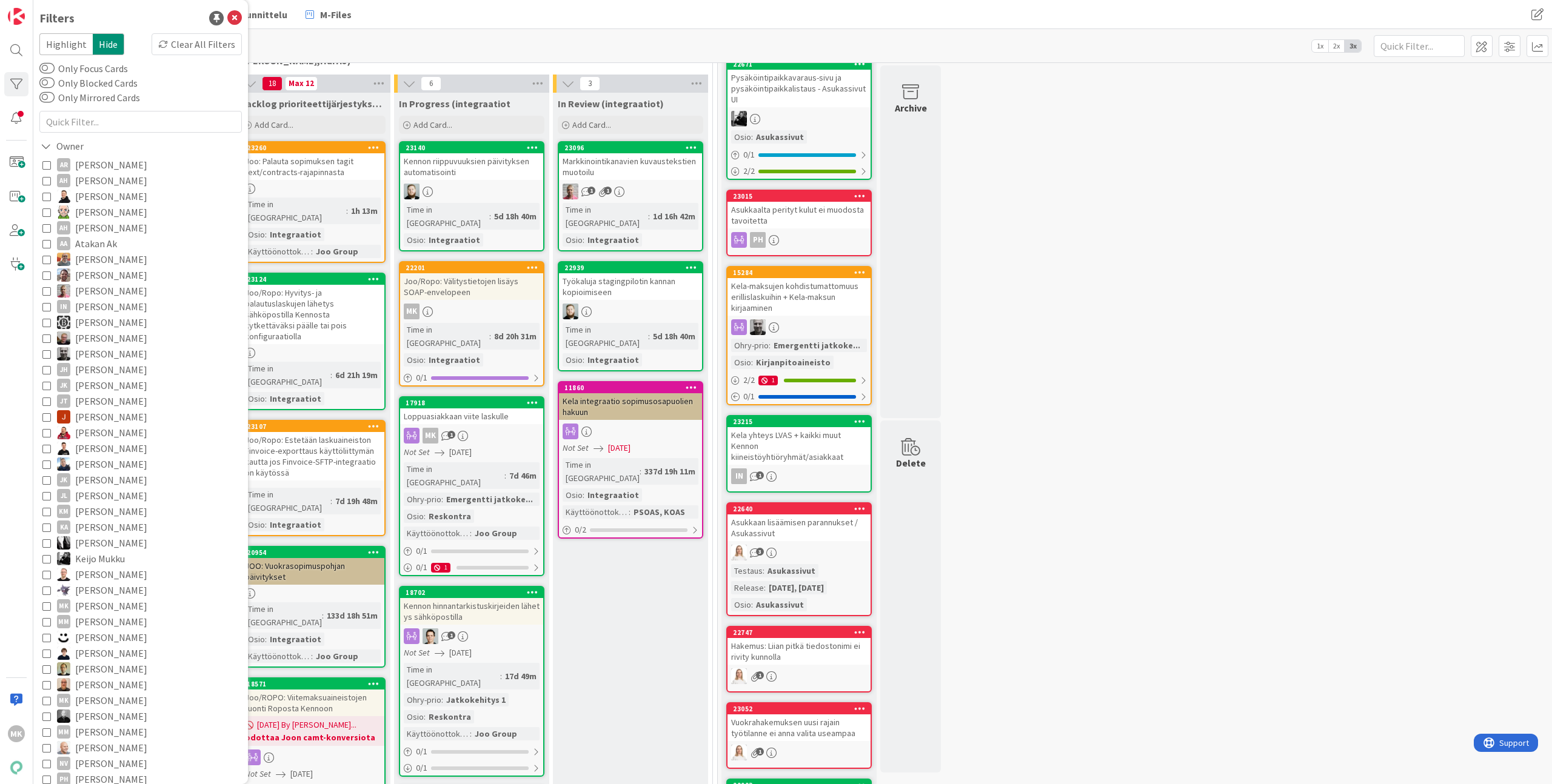
click at [629, 657] on div "In Review (integraatiot) Add Card... 23096 Markkinointikanavien kuvaustekstien …" at bounding box center [630, 797] width 155 height 1411
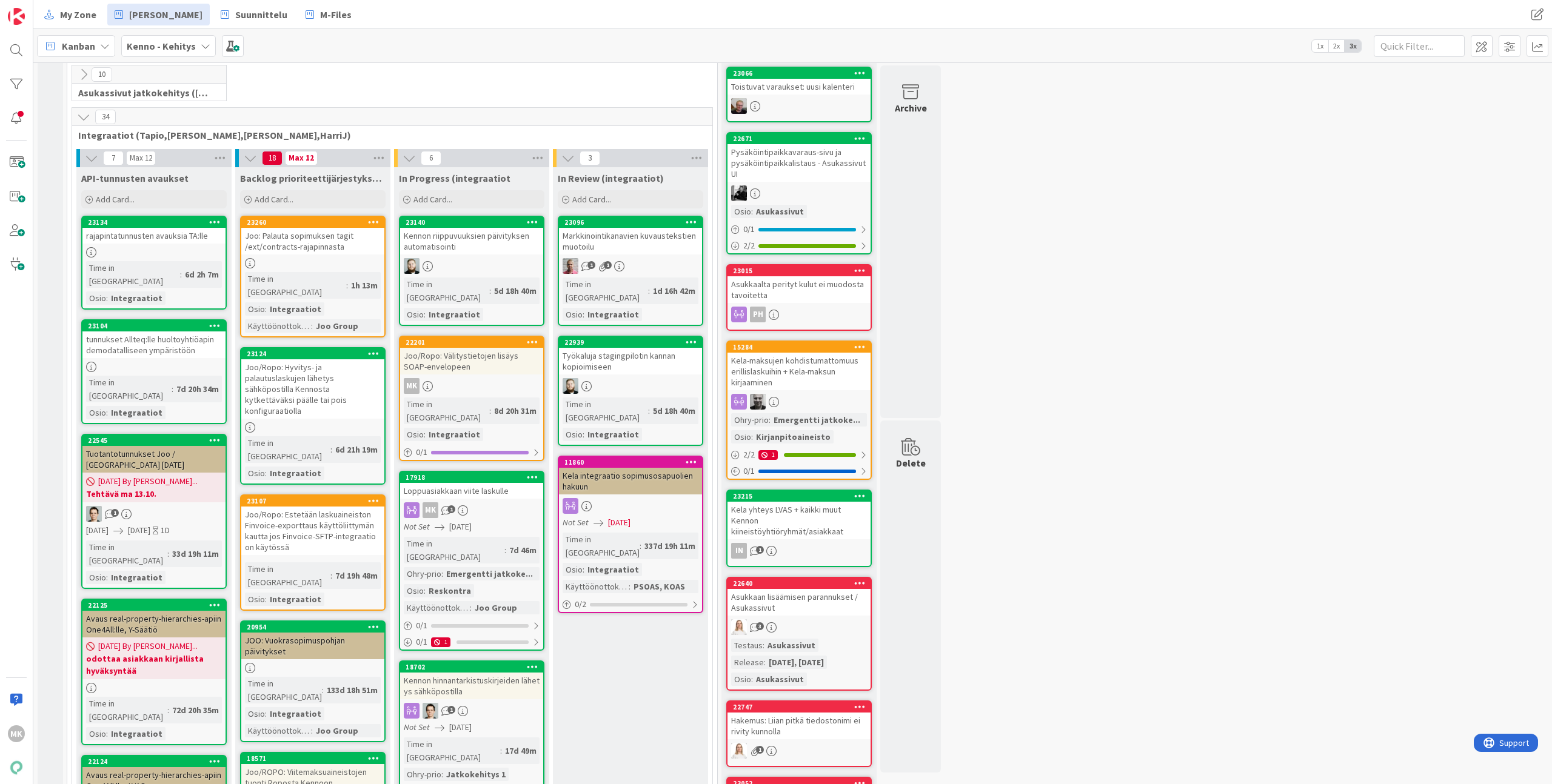
scroll to position [347, 0]
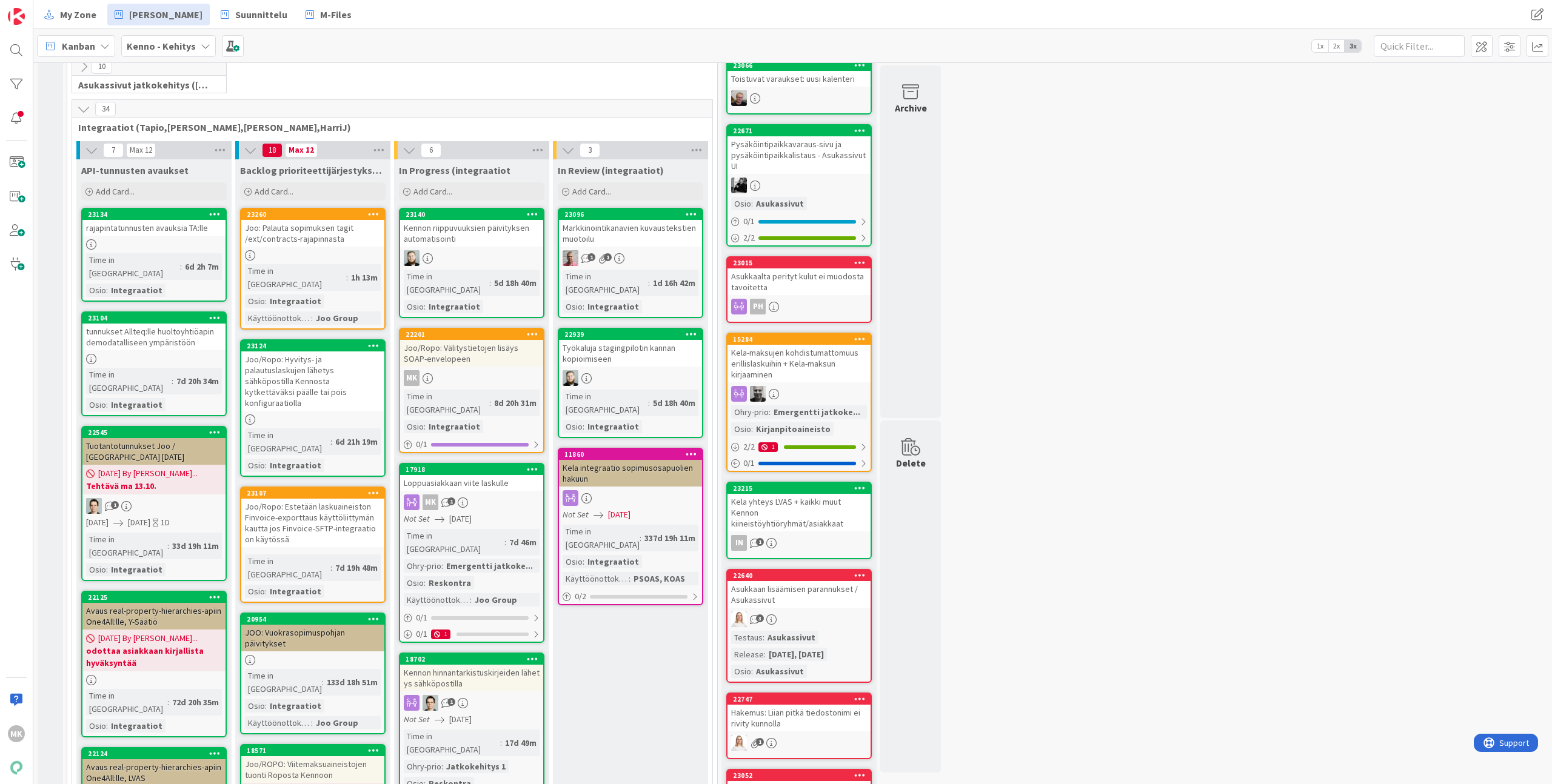
click at [466, 83] on div "10 Asukassivut jatkokehitys (Rasmus, TommiH, Bella)" at bounding box center [392, 78] width 645 height 42
click at [332, 14] on span "M-Files" at bounding box center [335, 14] width 31 height 14
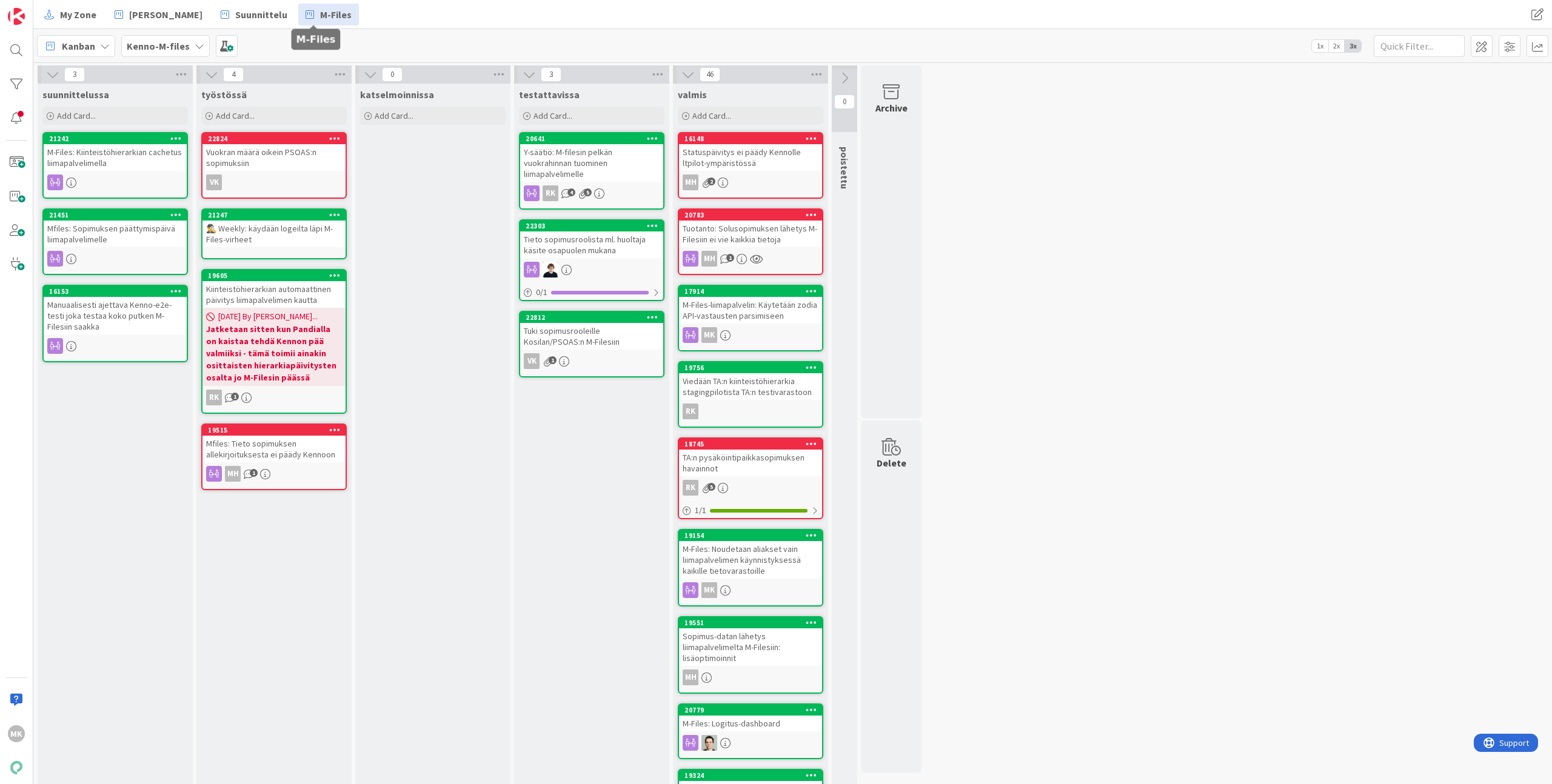
click at [525, 39] on div "Kanban Kenno-M-files 1x 2x 3x" at bounding box center [792, 45] width 1519 height 33
click at [282, 446] on div "Mfiles: Tieto sopimuksen allekirjoituksesta ei päädy Kennoon" at bounding box center [274, 449] width 143 height 26
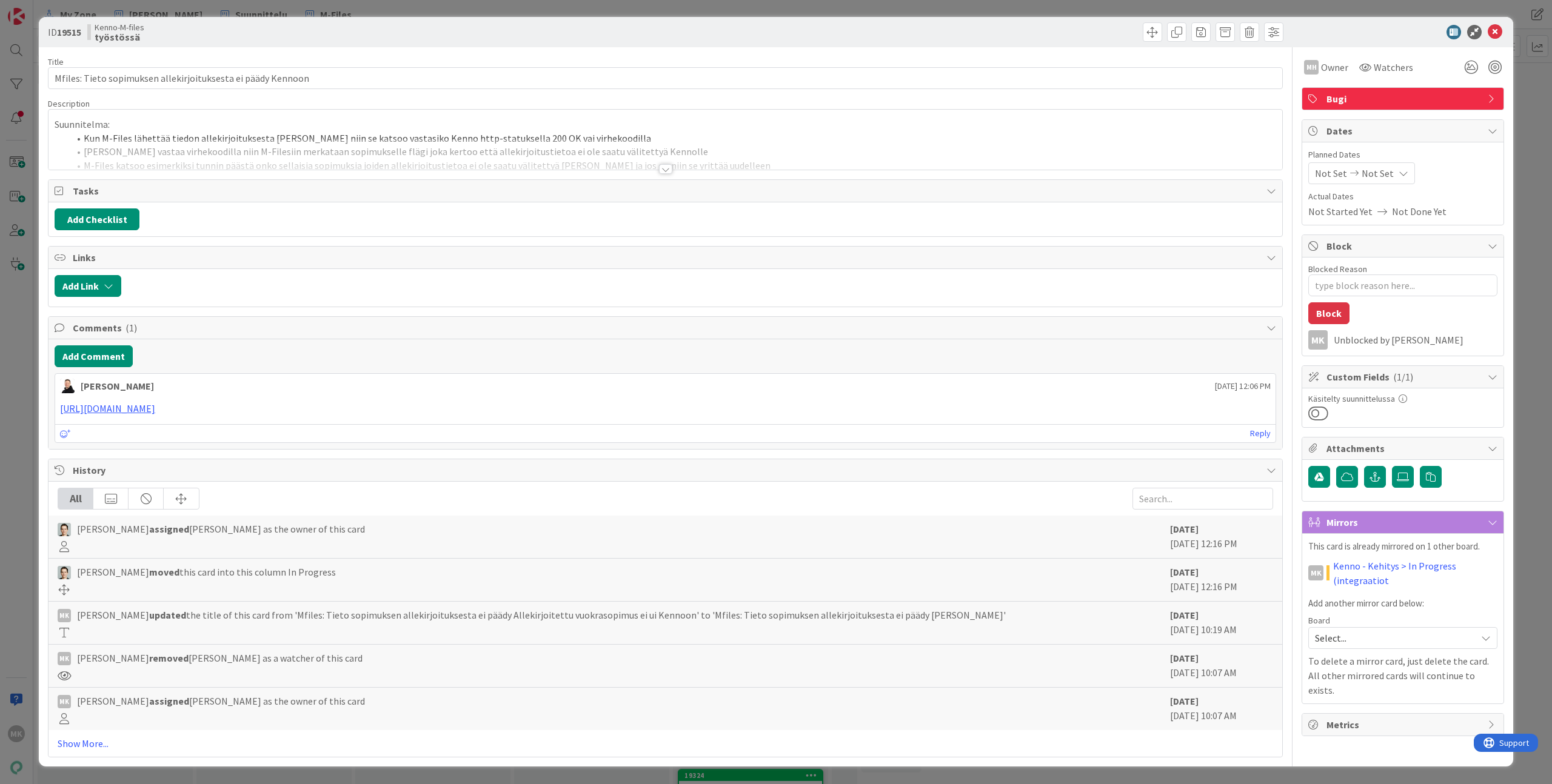
click at [655, 164] on div at bounding box center [665, 153] width 1234 height 31
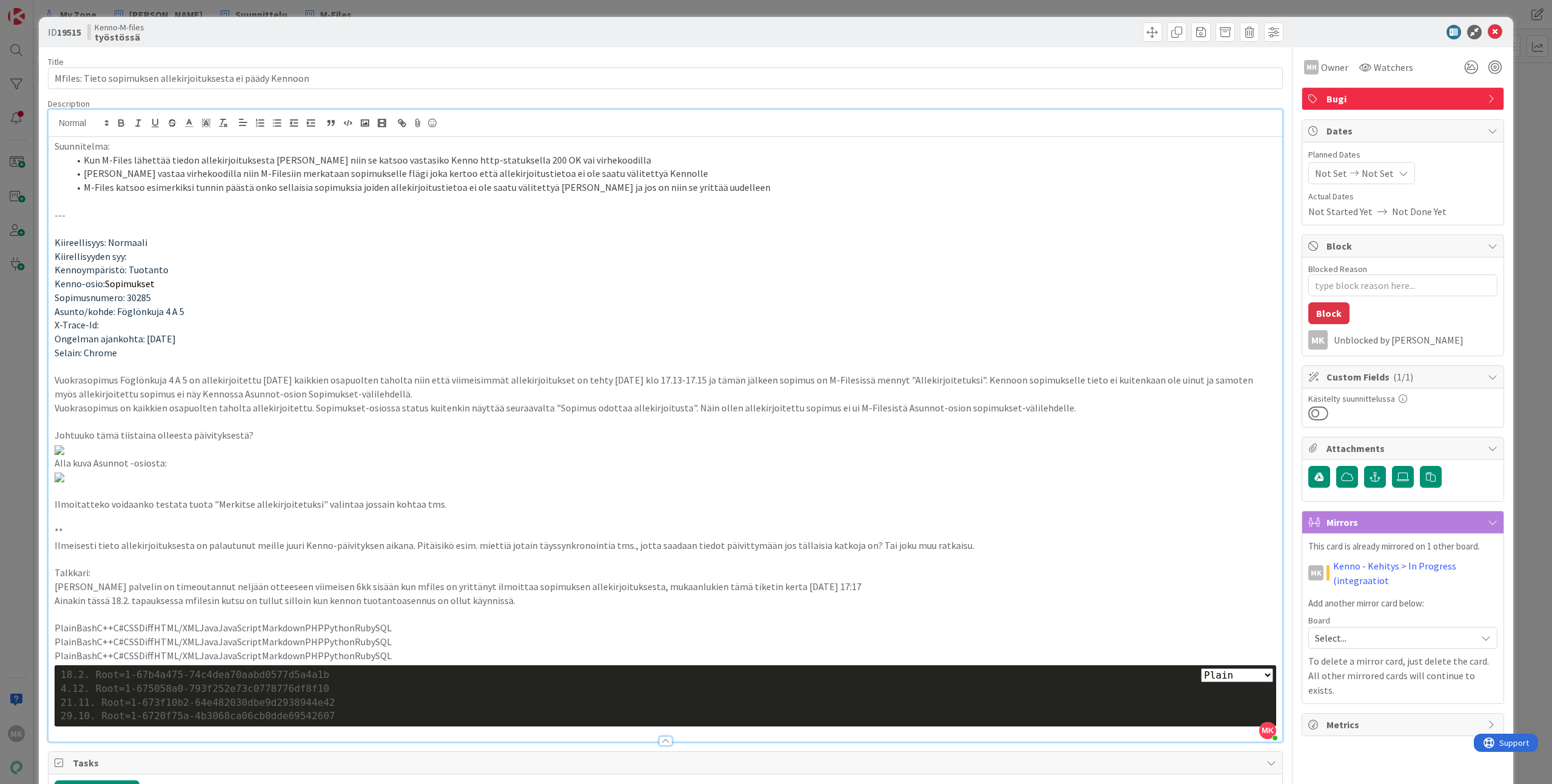
click at [634, 14] on div "ID 19515 Kenno-M-files työstössä Title 60 / 128 Mfiles: Tieto sopimuksen alleki…" at bounding box center [776, 392] width 1552 height 784
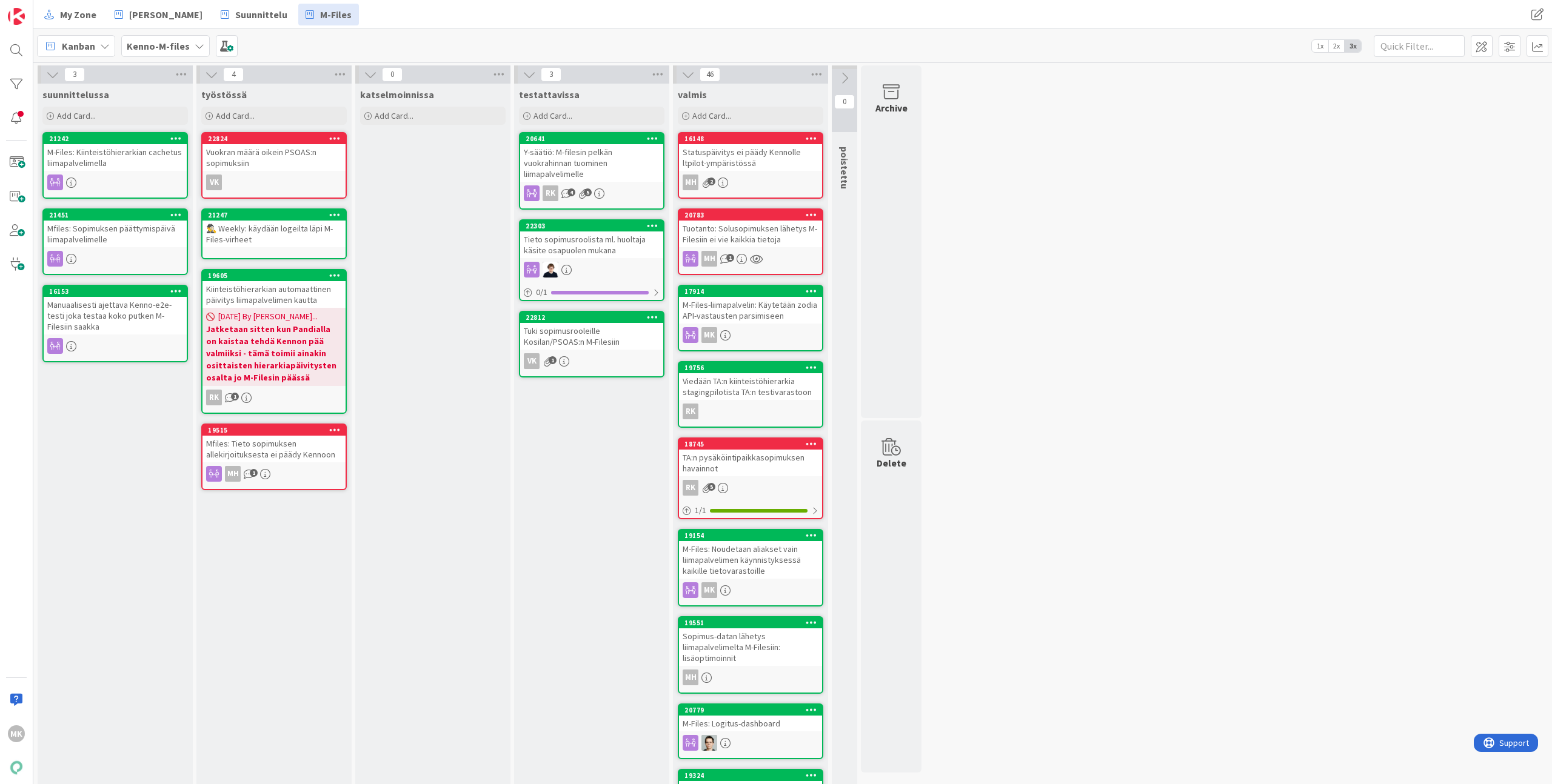
click at [304, 161] on div "Vuokran määrä oikein PSOAS:n sopimuksiin" at bounding box center [274, 157] width 143 height 26
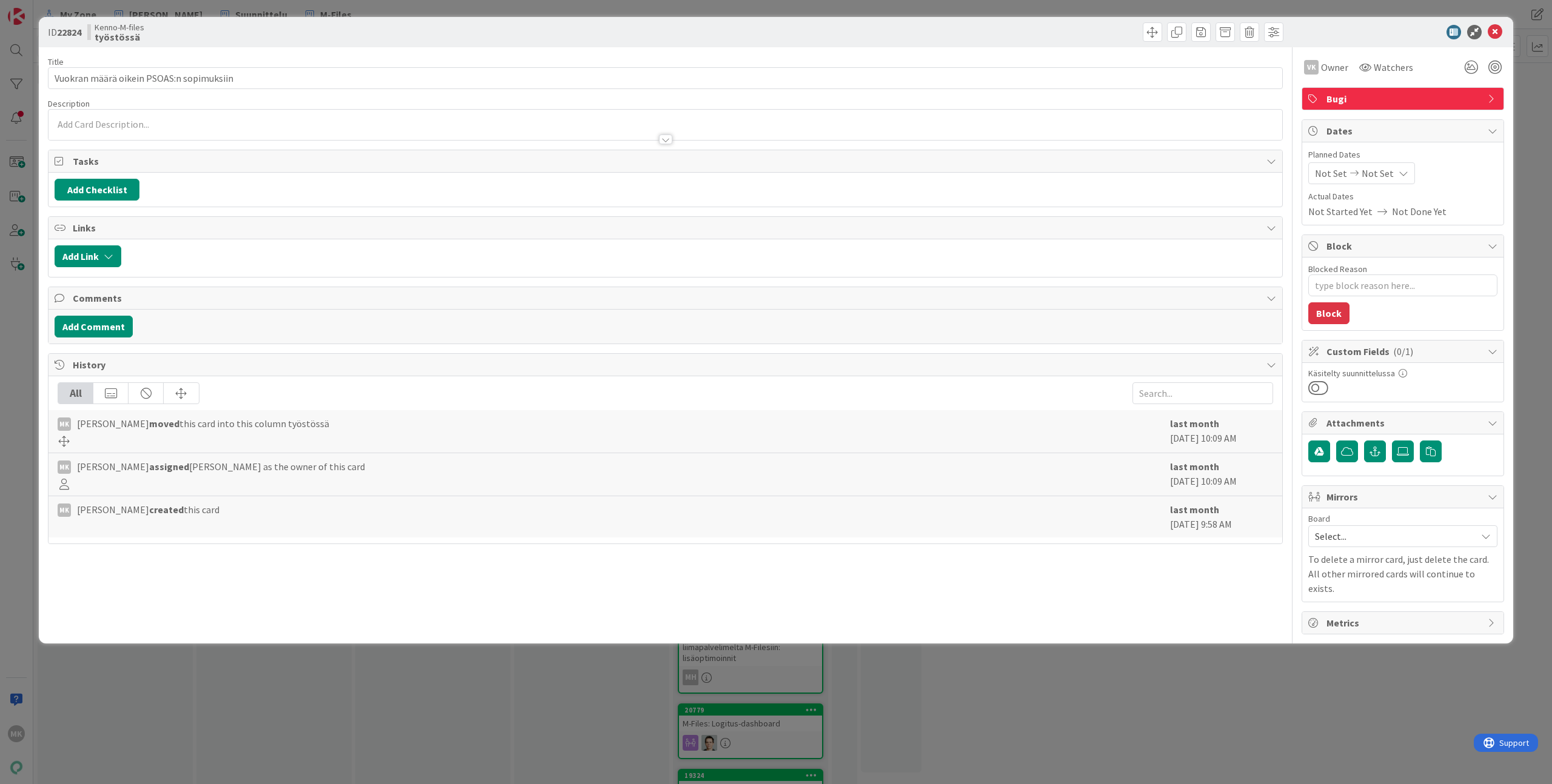
type textarea "x"
click at [110, 330] on button "Add Comment" at bounding box center [93, 326] width 78 height 22
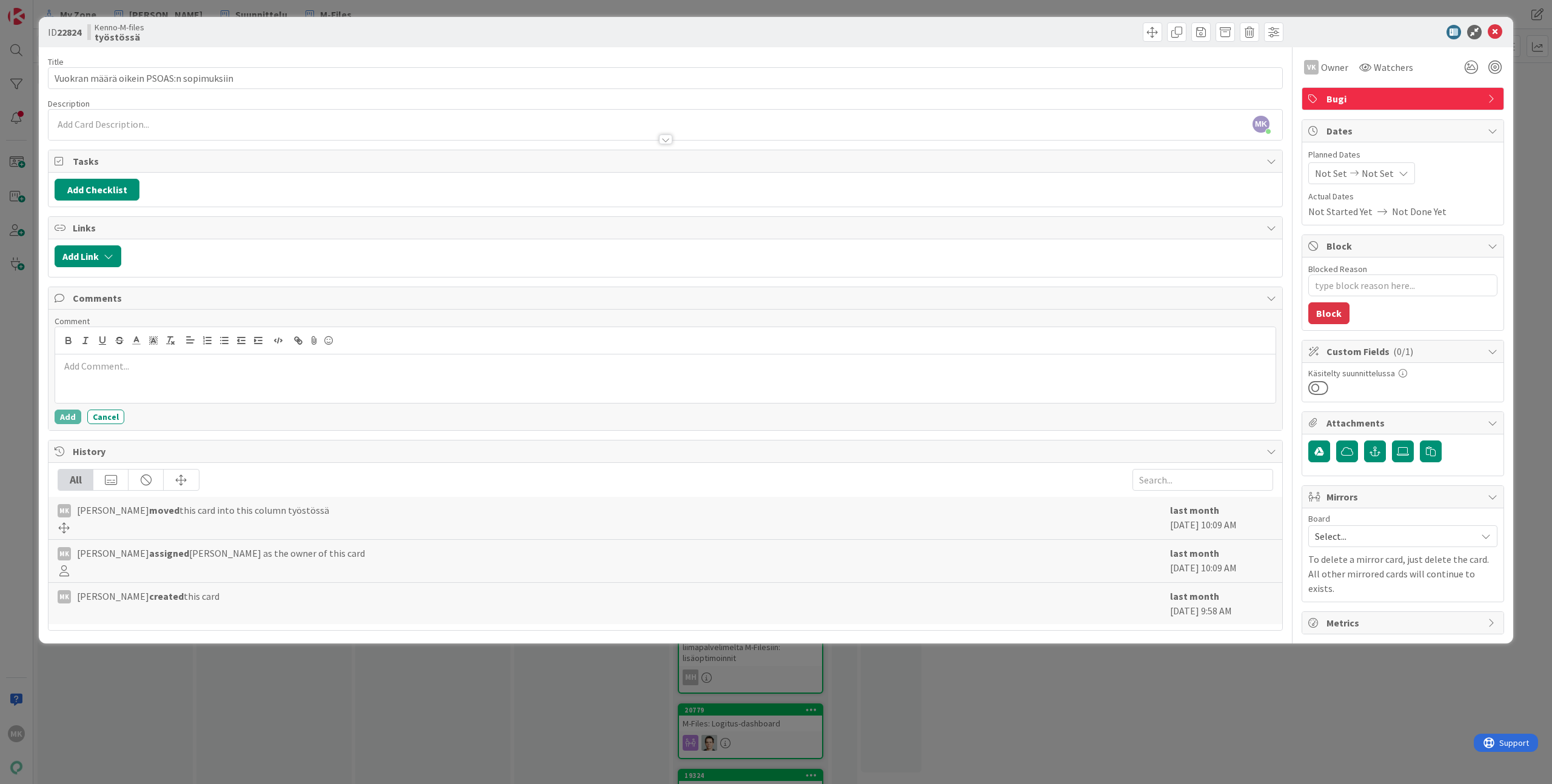
click at [197, 395] on div at bounding box center [666, 378] width 1221 height 48
click at [202, 382] on div at bounding box center [666, 378] width 1221 height 48
click at [411, 60] on div "Title 40 / 128" at bounding box center [665, 62] width 1235 height 11
click at [61, 421] on button "Add" at bounding box center [68, 416] width 26 height 14
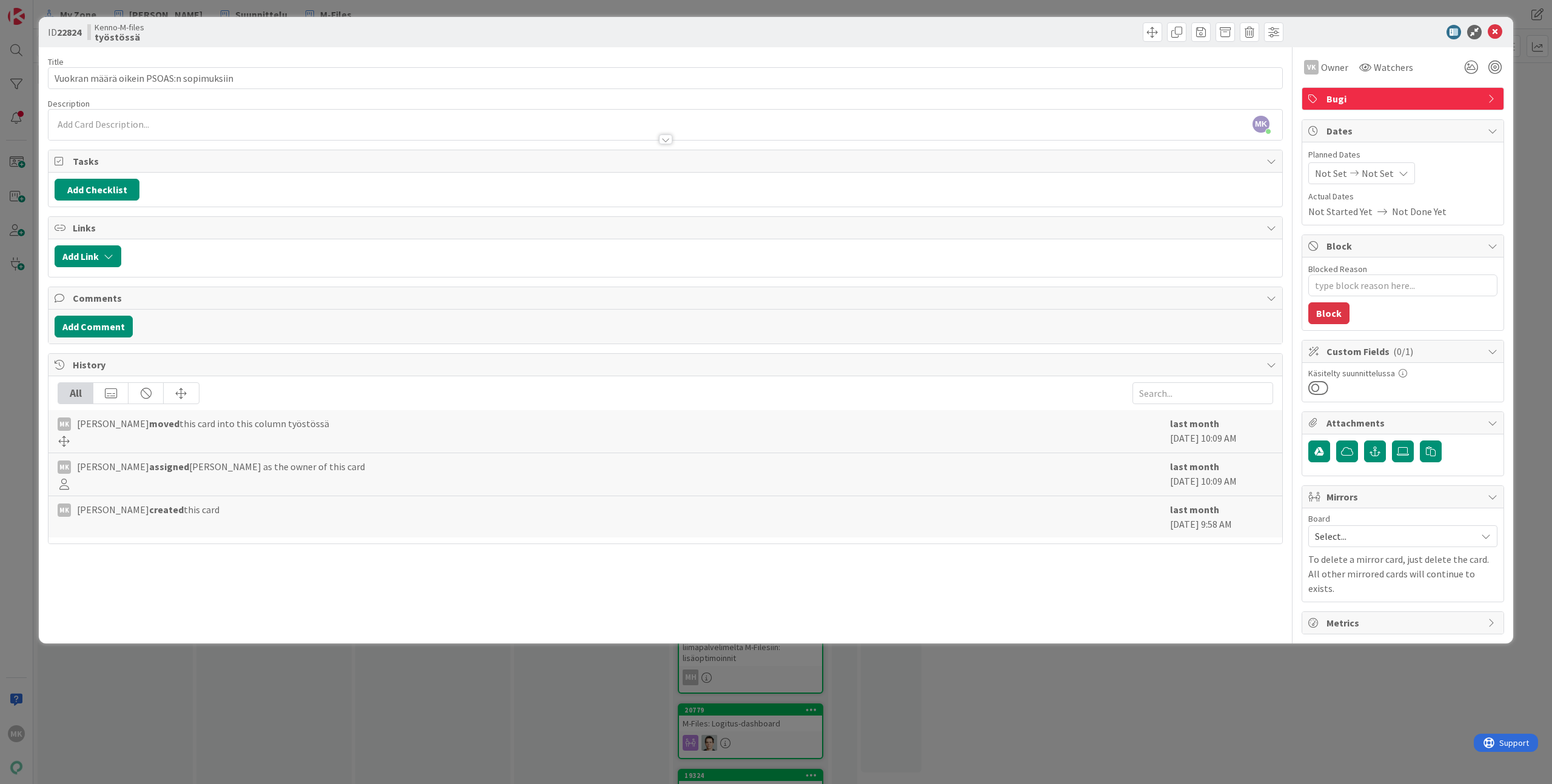
type textarea "x"
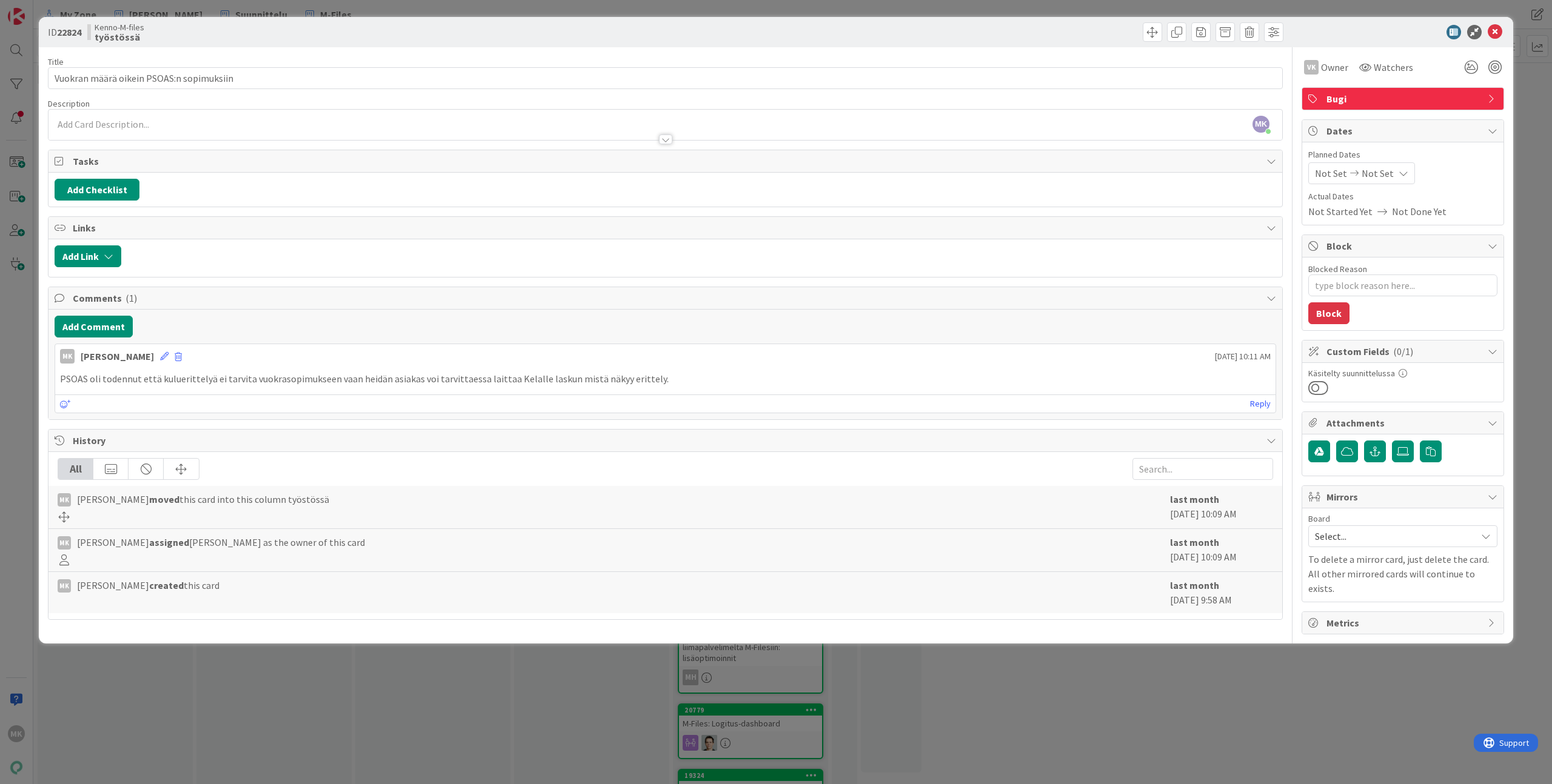
click at [411, 671] on div "ID 22824 Kenno-M-files työstössä Title 40 / 128 Vuokran määrä oikein PSOAS:n so…" at bounding box center [776, 392] width 1552 height 784
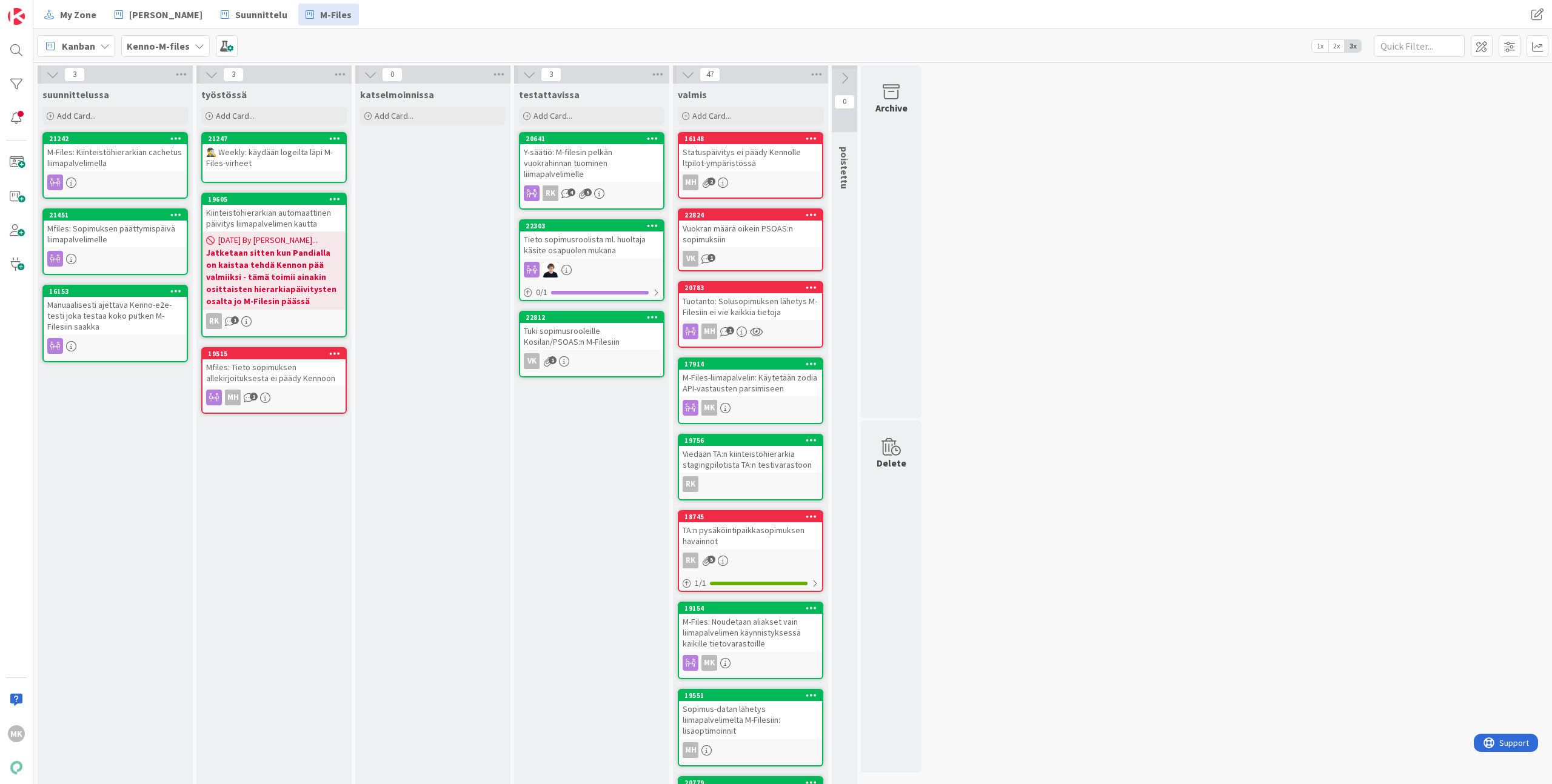
drag, startPoint x: 275, startPoint y: 157, endPoint x: 416, endPoint y: 6, distance: 206.6
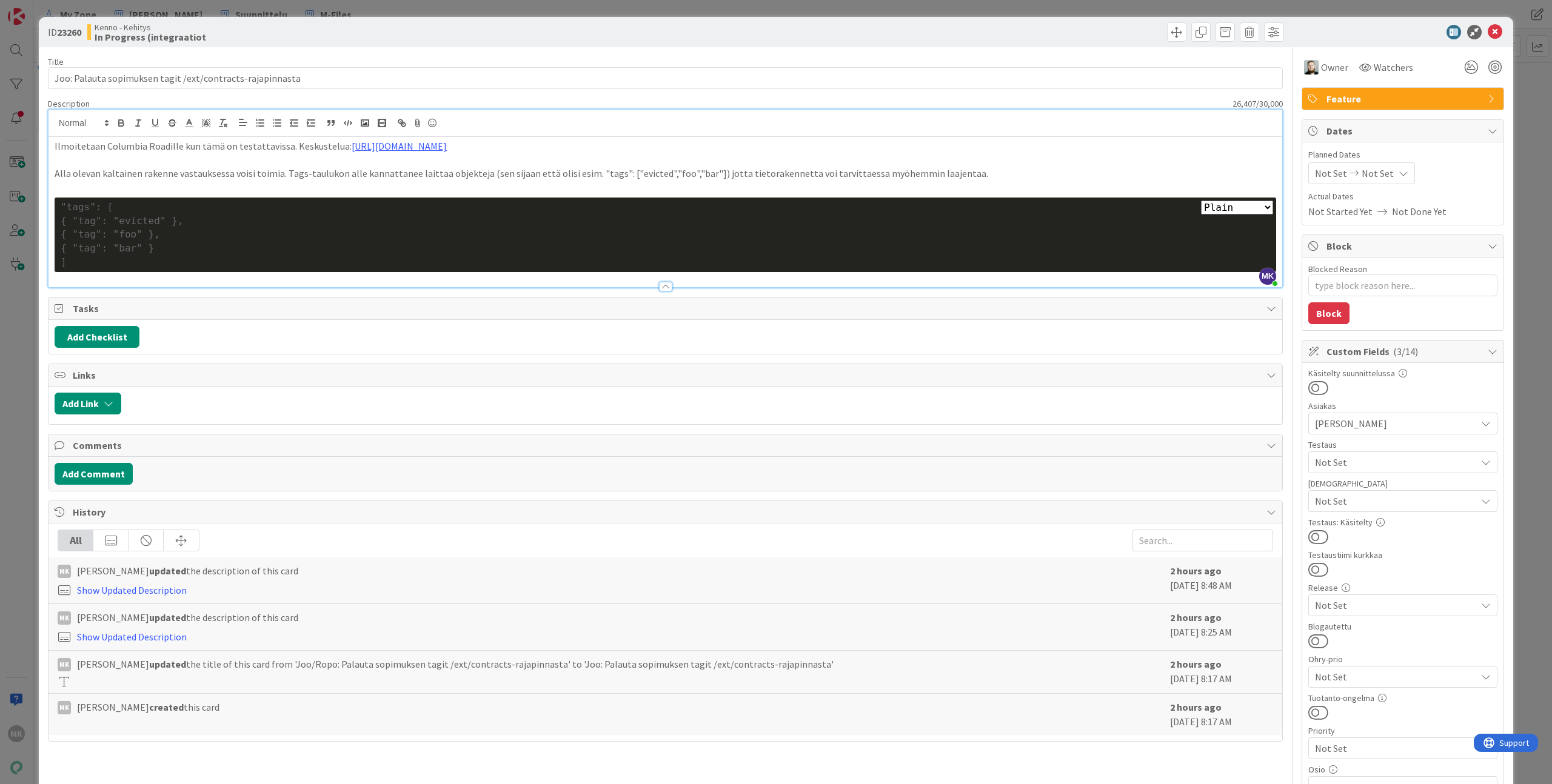
scroll to position [251, 0]
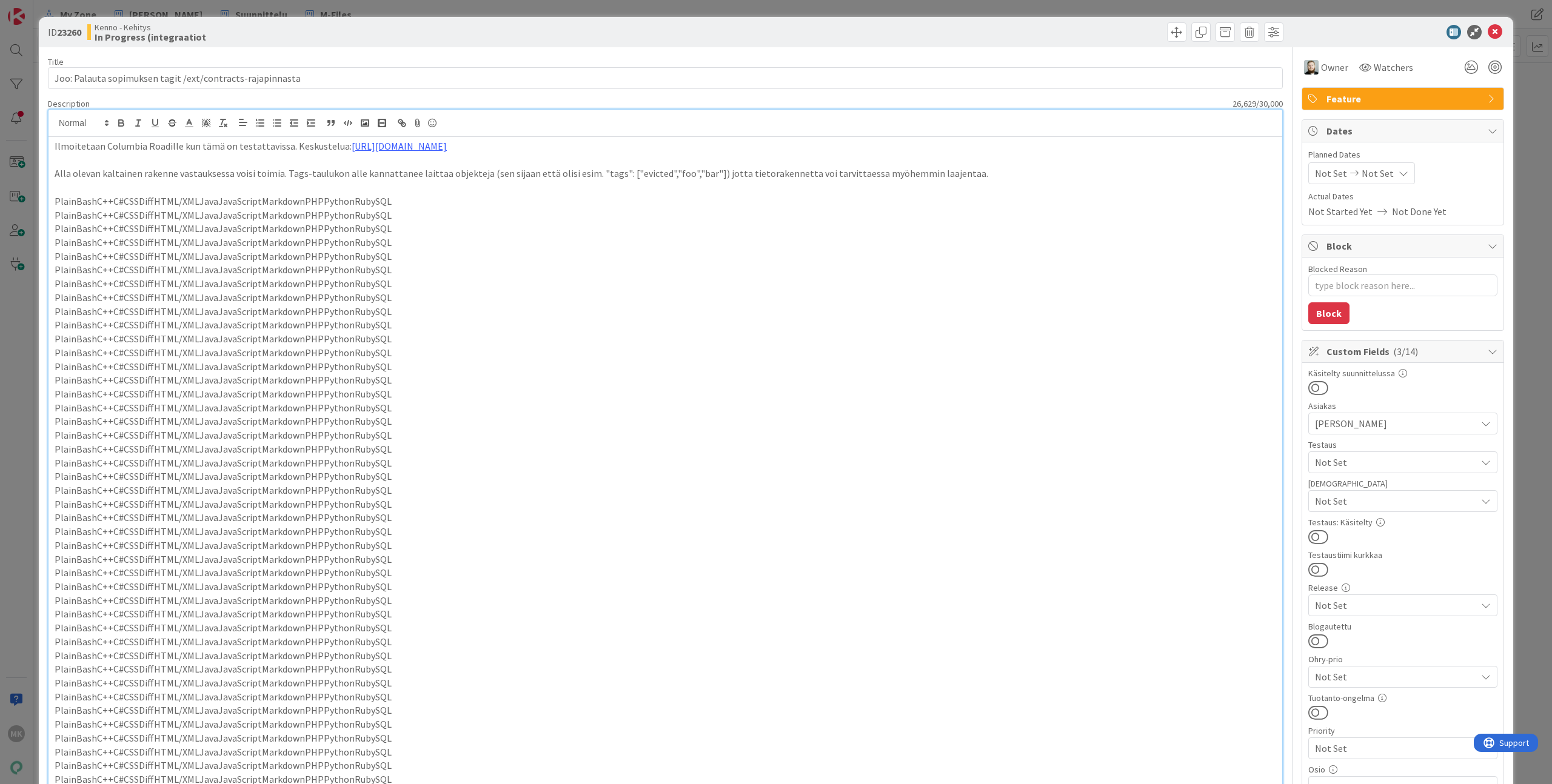
type textarea "x"
